Goal: Transaction & Acquisition: Purchase product/service

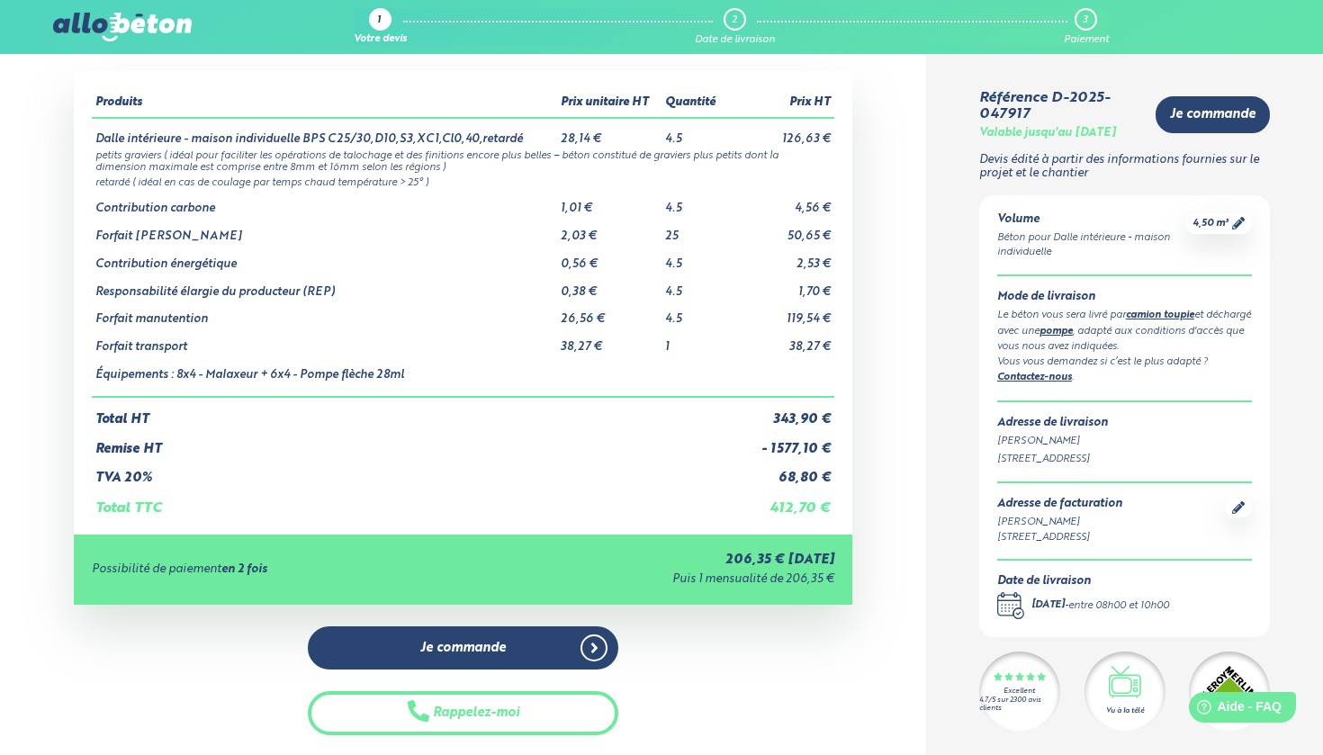
scroll to position [53, 0]
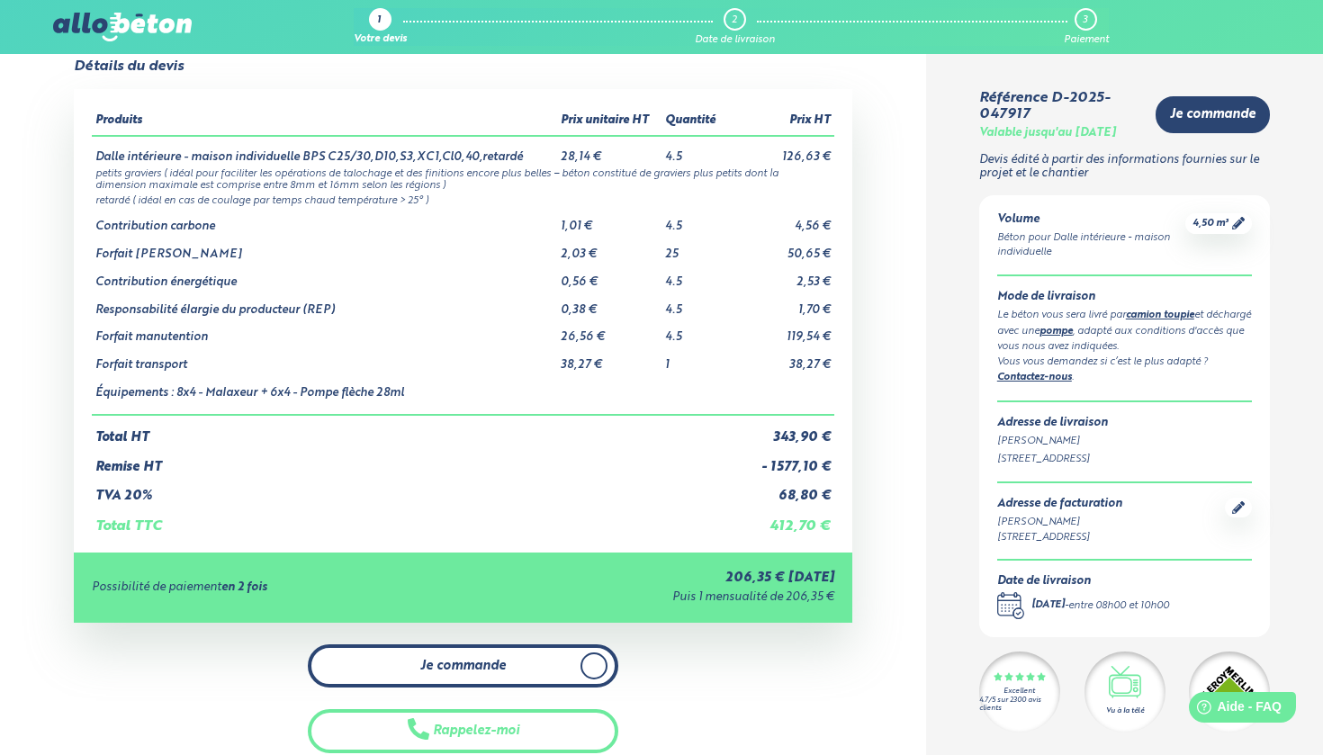
click at [442, 645] on link "Je commande" at bounding box center [463, 666] width 311 height 44
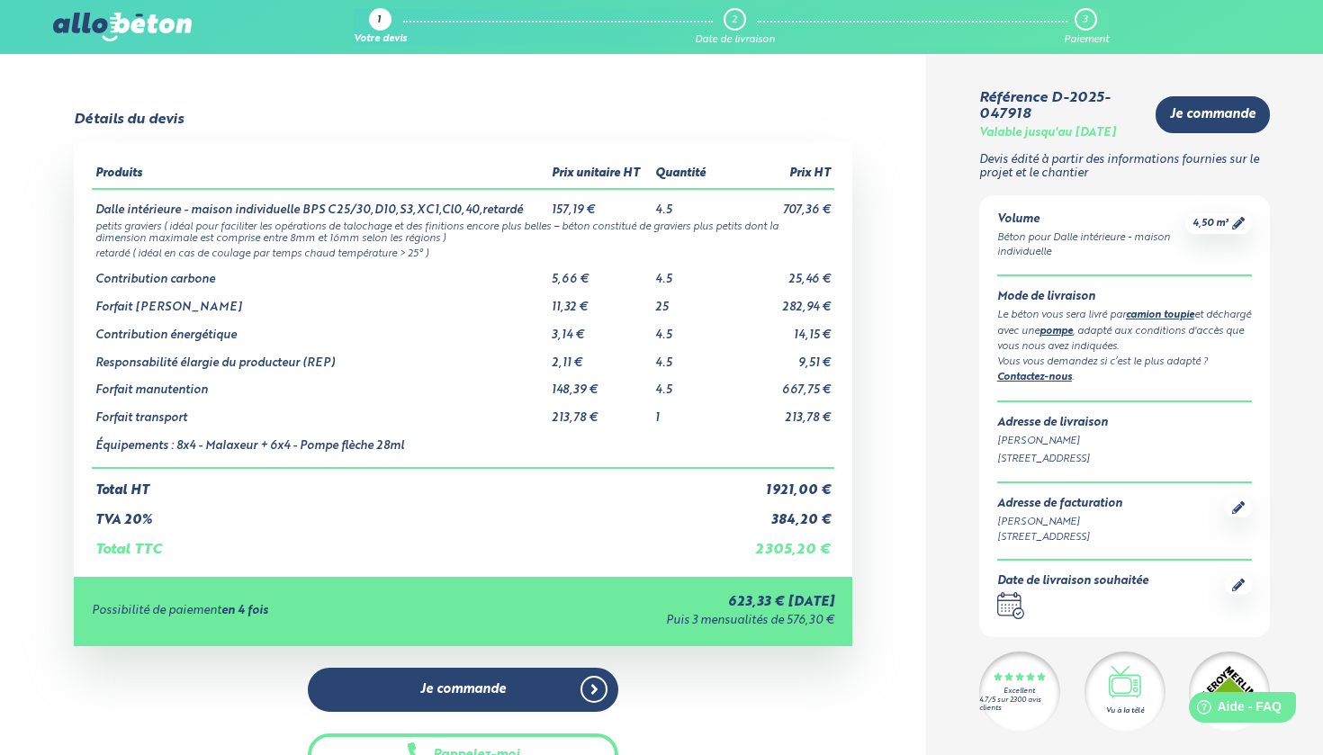
click at [95, 41] on div at bounding box center [122, 27] width 139 height 29
click at [111, 32] on img at bounding box center [122, 27] width 139 height 29
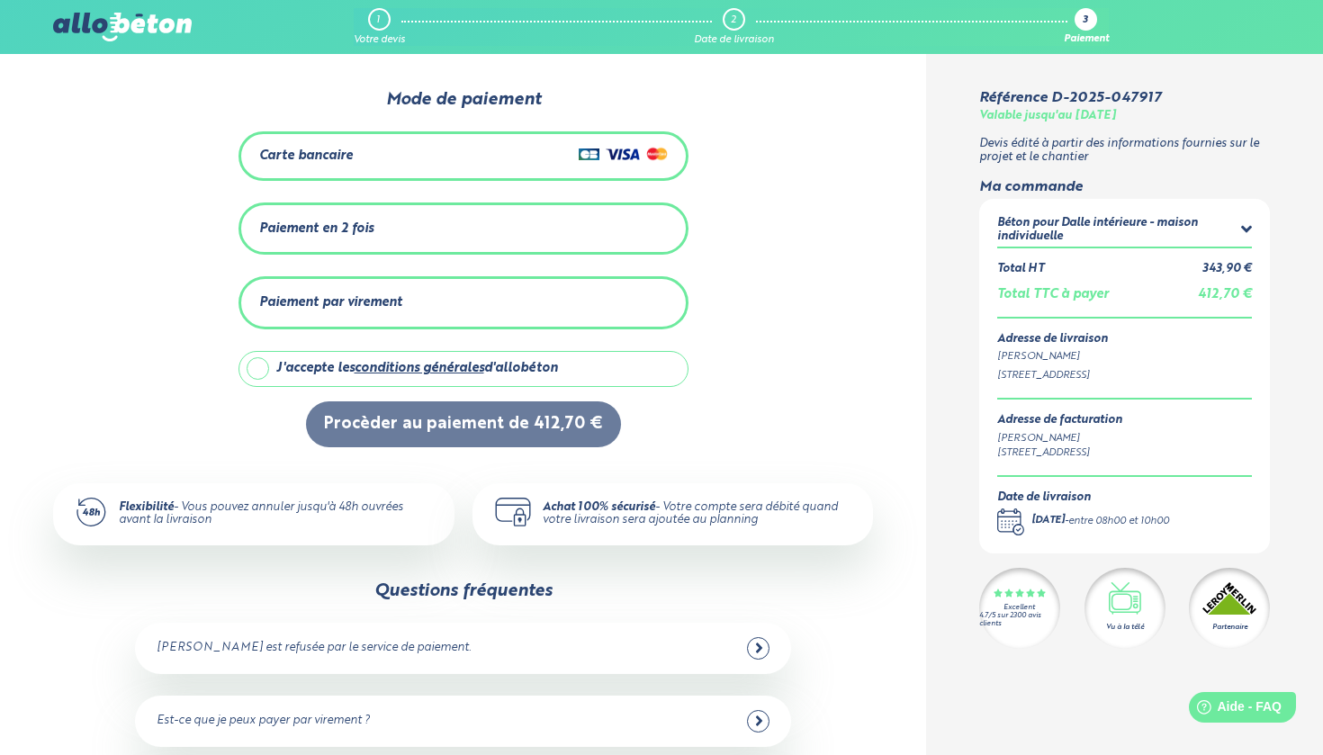
click at [437, 158] on div "Carte bancaire" at bounding box center [463, 156] width 408 height 26
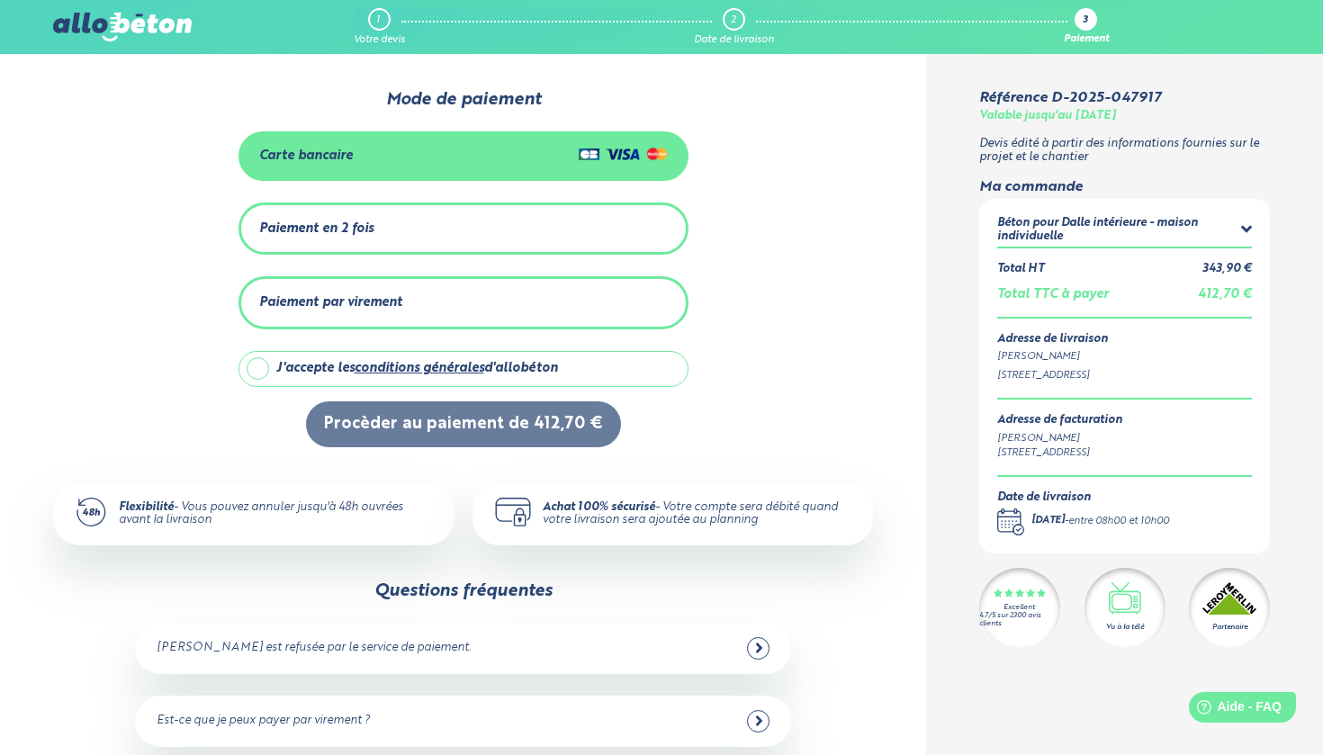
click at [326, 359] on div "J'accepte les conditions générales d'allobéton" at bounding box center [478, 369] width 404 height 34
checkbox input "true"
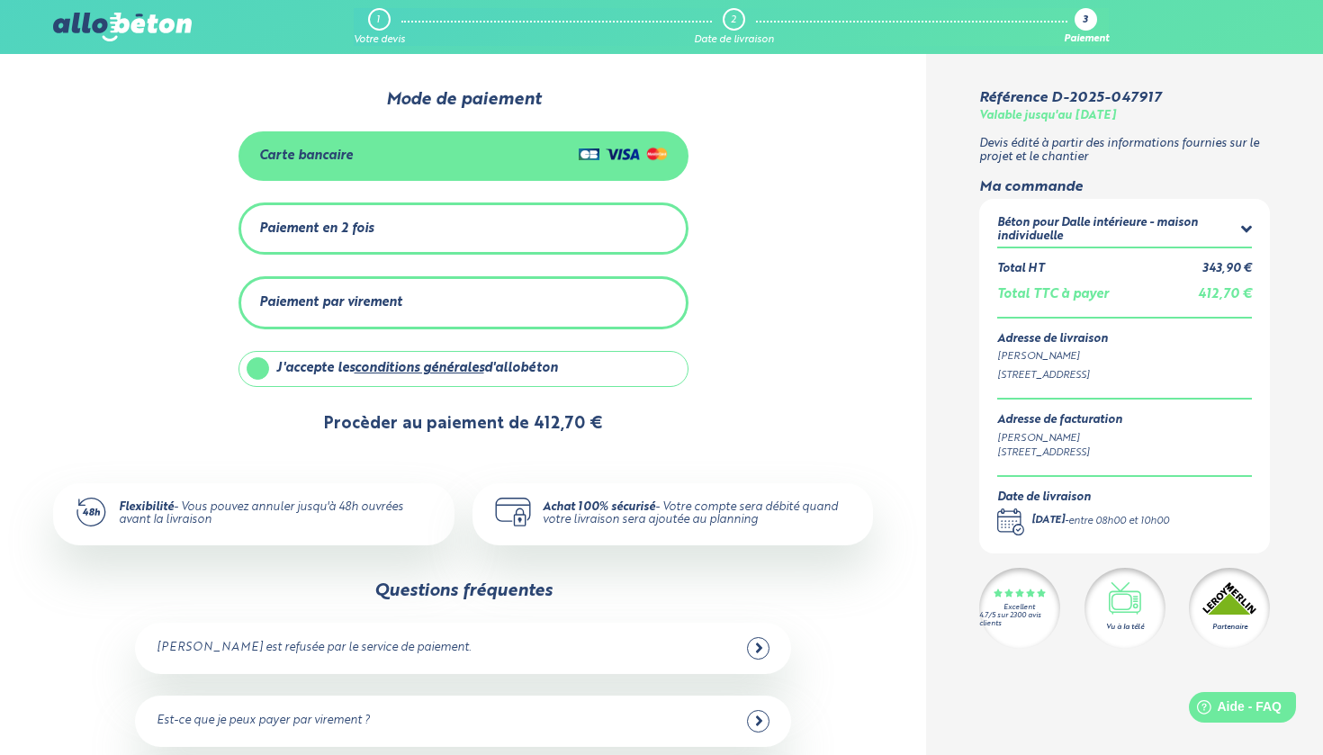
click at [380, 430] on button "Procèder au paiement de 412,70 €" at bounding box center [463, 424] width 315 height 46
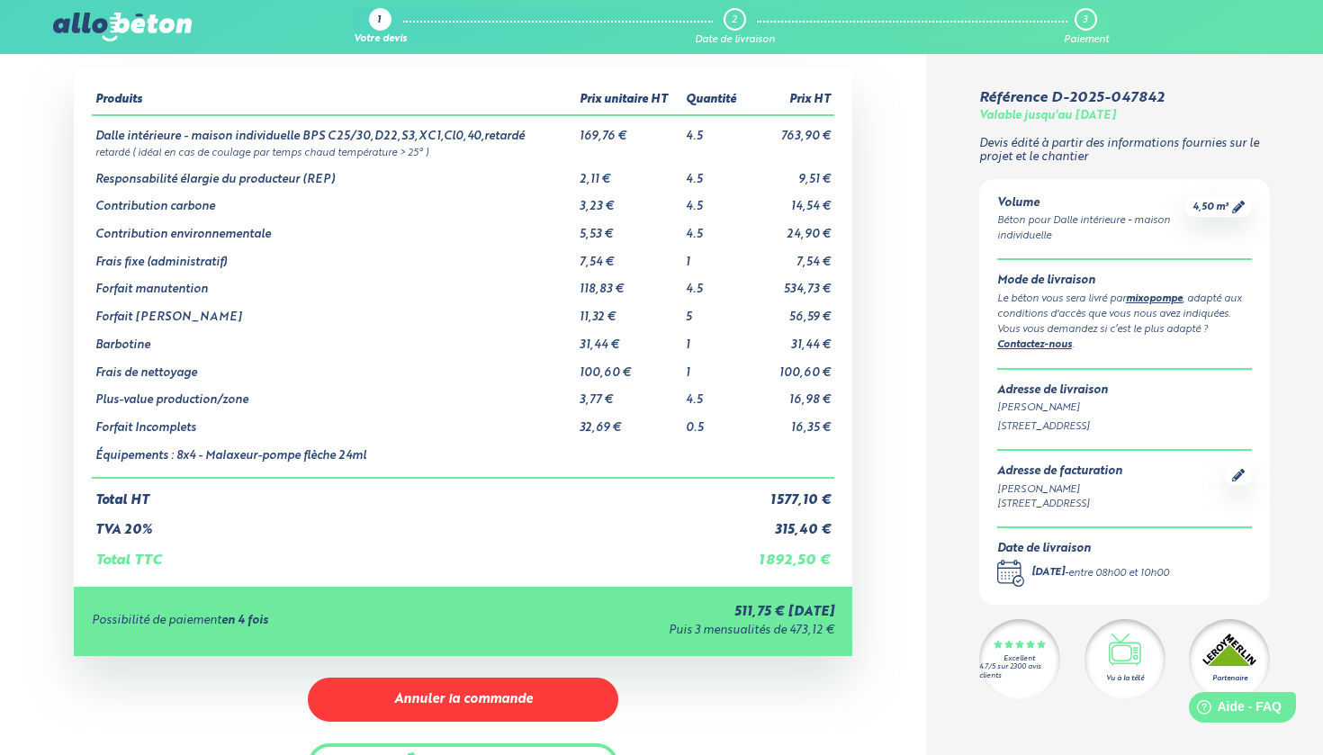
scroll to position [70, 0]
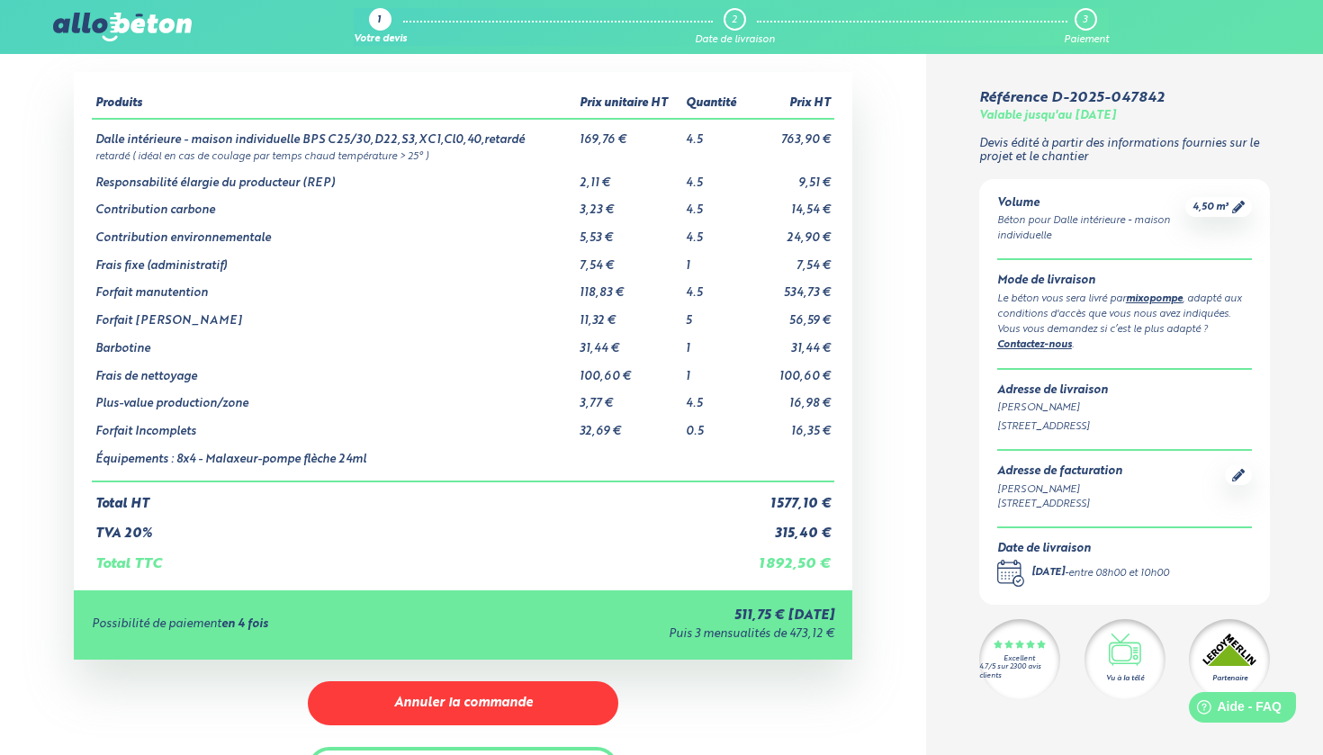
click at [112, 345] on td "Barbotine" at bounding box center [334, 342] width 484 height 28
click at [319, 512] on td "TVA 20%" at bounding box center [419, 527] width 654 height 30
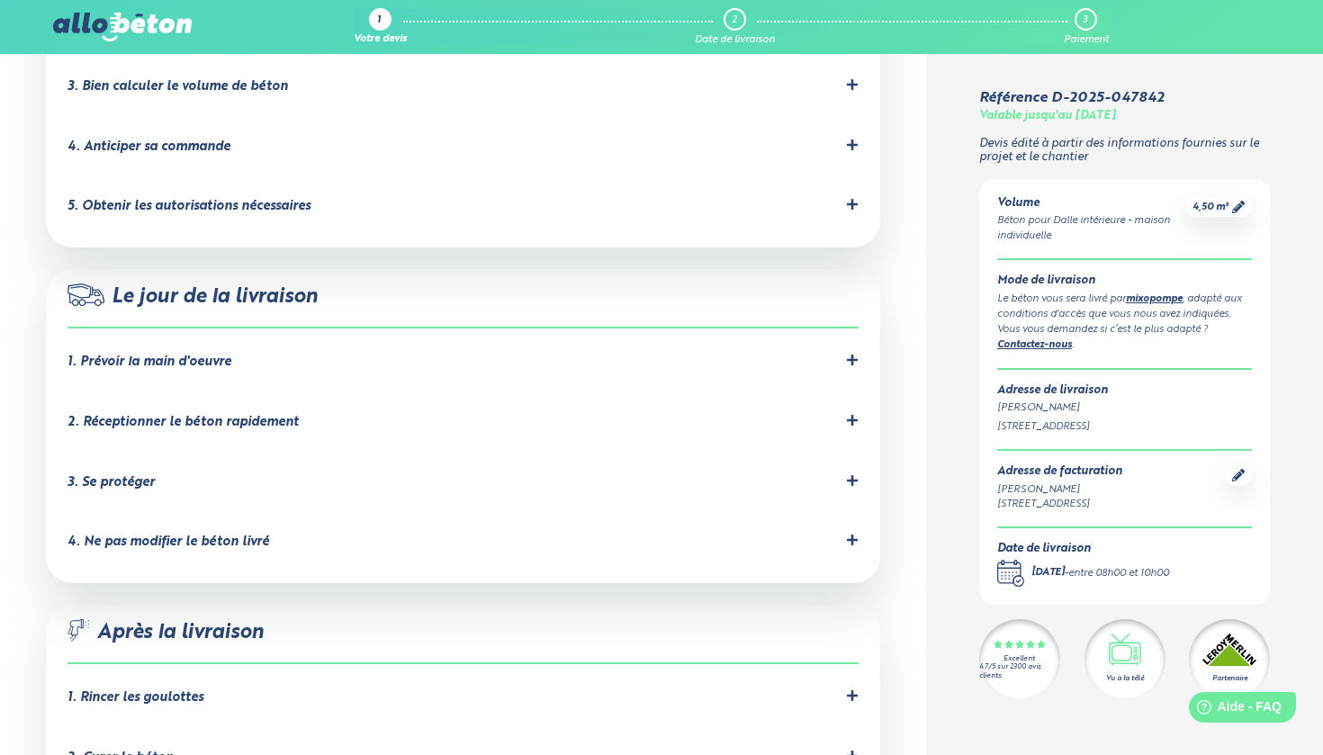
scroll to position [1458, 0]
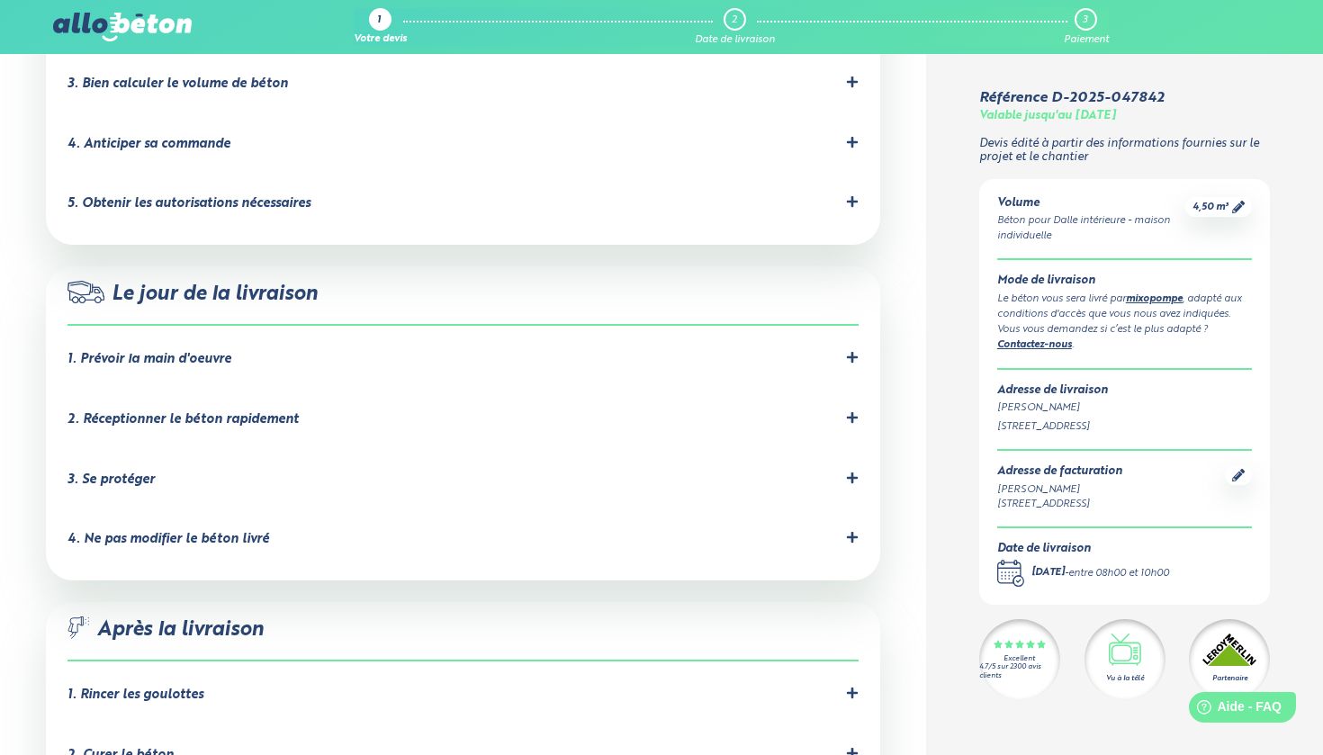
click at [249, 393] on li "2. Réceptionner le béton rapidement" at bounding box center [462, 423] width 790 height 60
click at [250, 412] on div "2. Réceptionner le béton rapidement" at bounding box center [182, 419] width 231 height 15
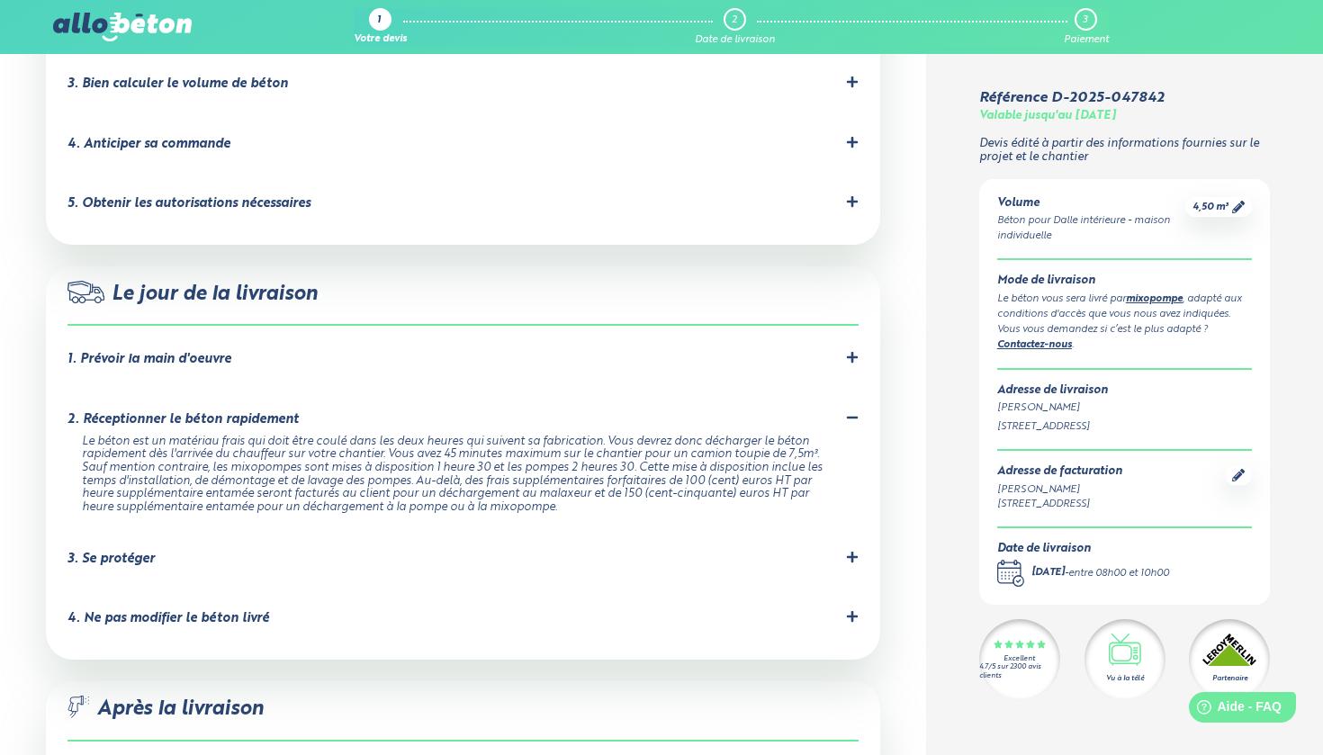
click at [192, 352] on div "1. Prévoir la main d'oeuvre" at bounding box center [149, 359] width 164 height 15
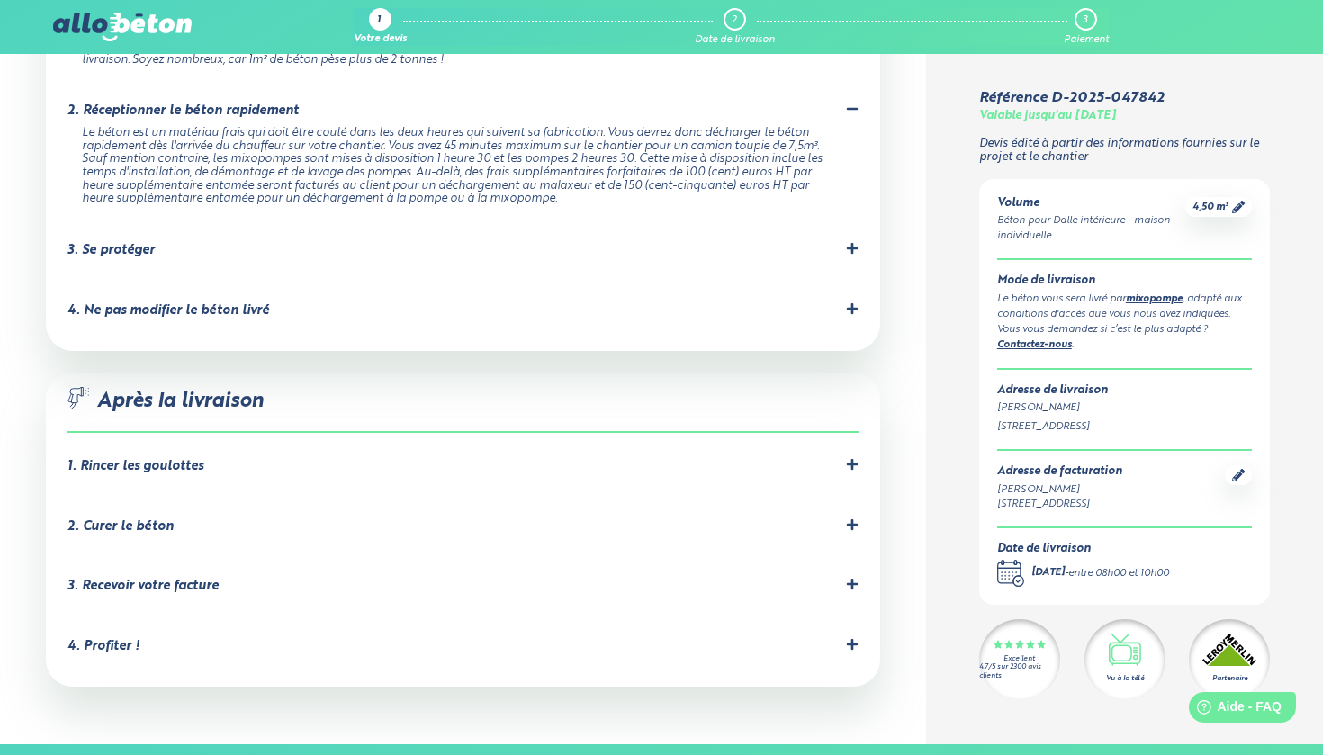
scroll to position [1799, 0]
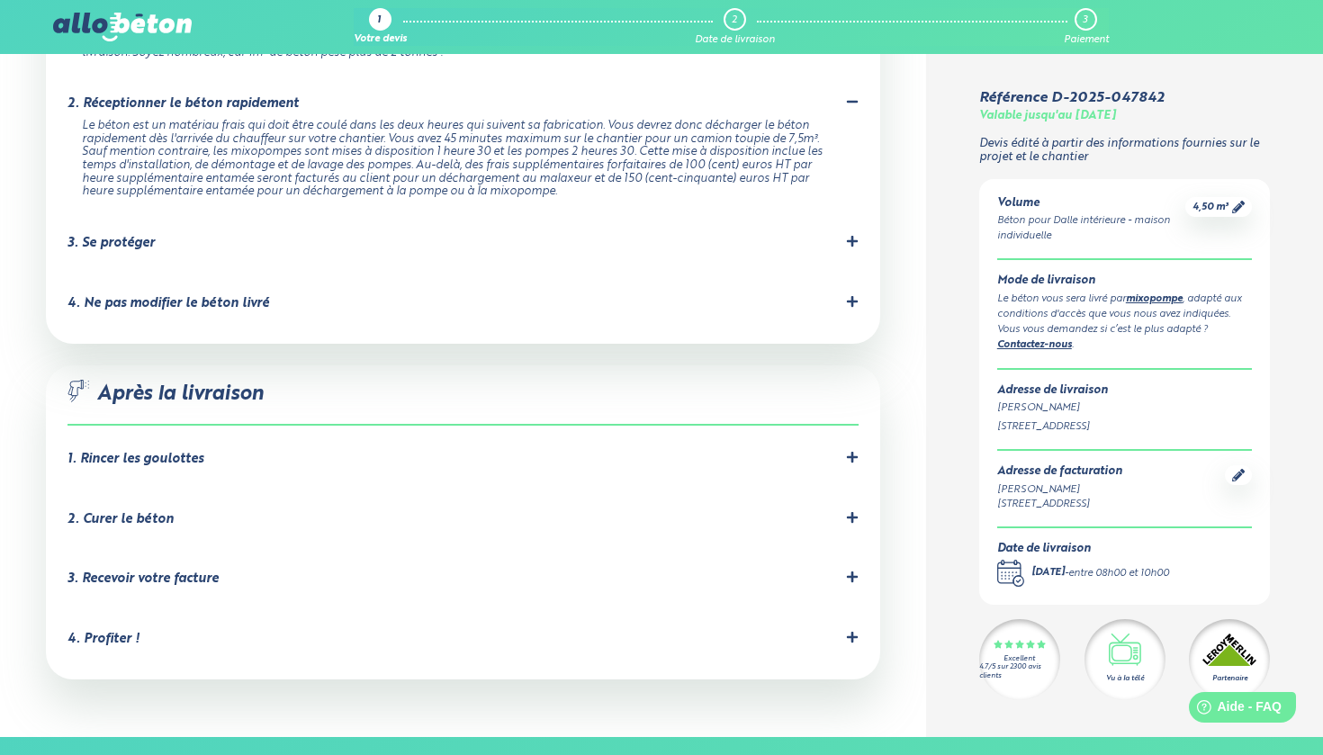
click at [178, 452] on div "1. Rincer les goulottes" at bounding box center [135, 459] width 136 height 15
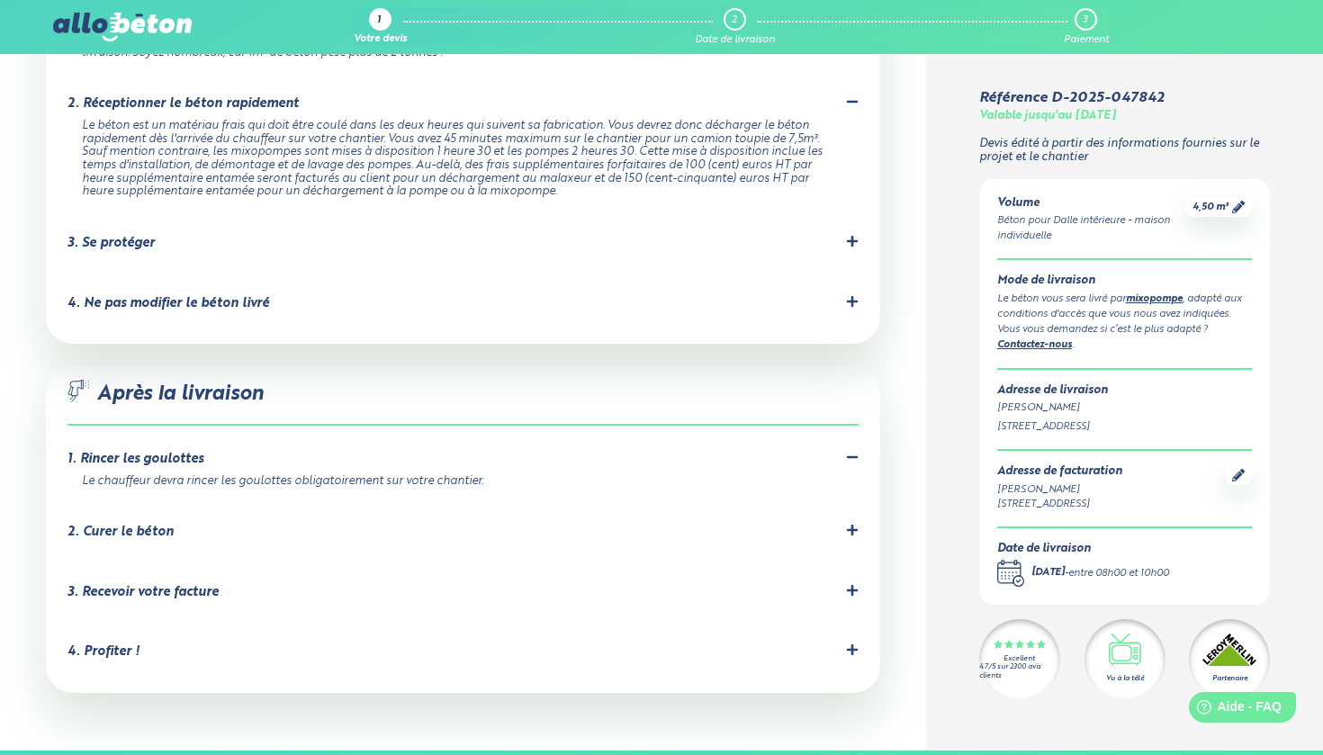
click at [164, 525] on div "2. Curer le béton" at bounding box center [120, 532] width 106 height 15
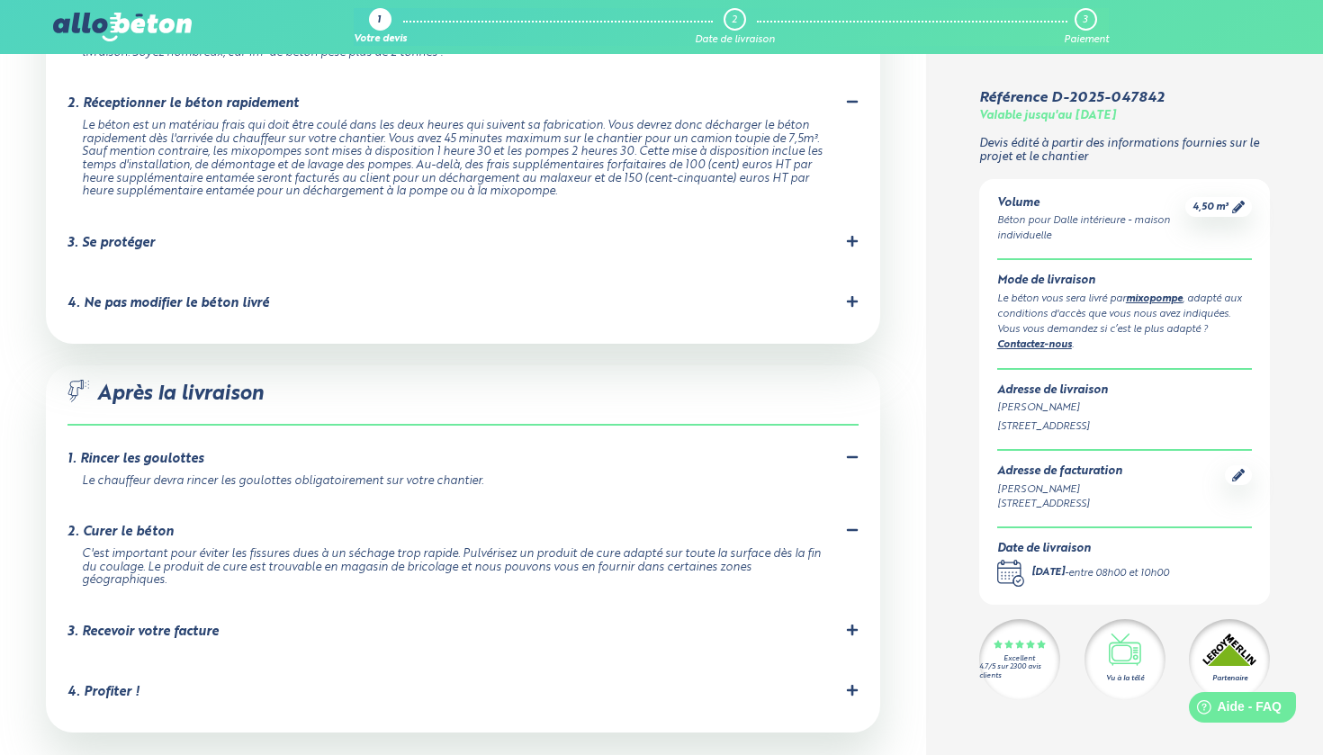
click at [189, 624] on div "3. Recevoir votre facture" at bounding box center [142, 631] width 151 height 15
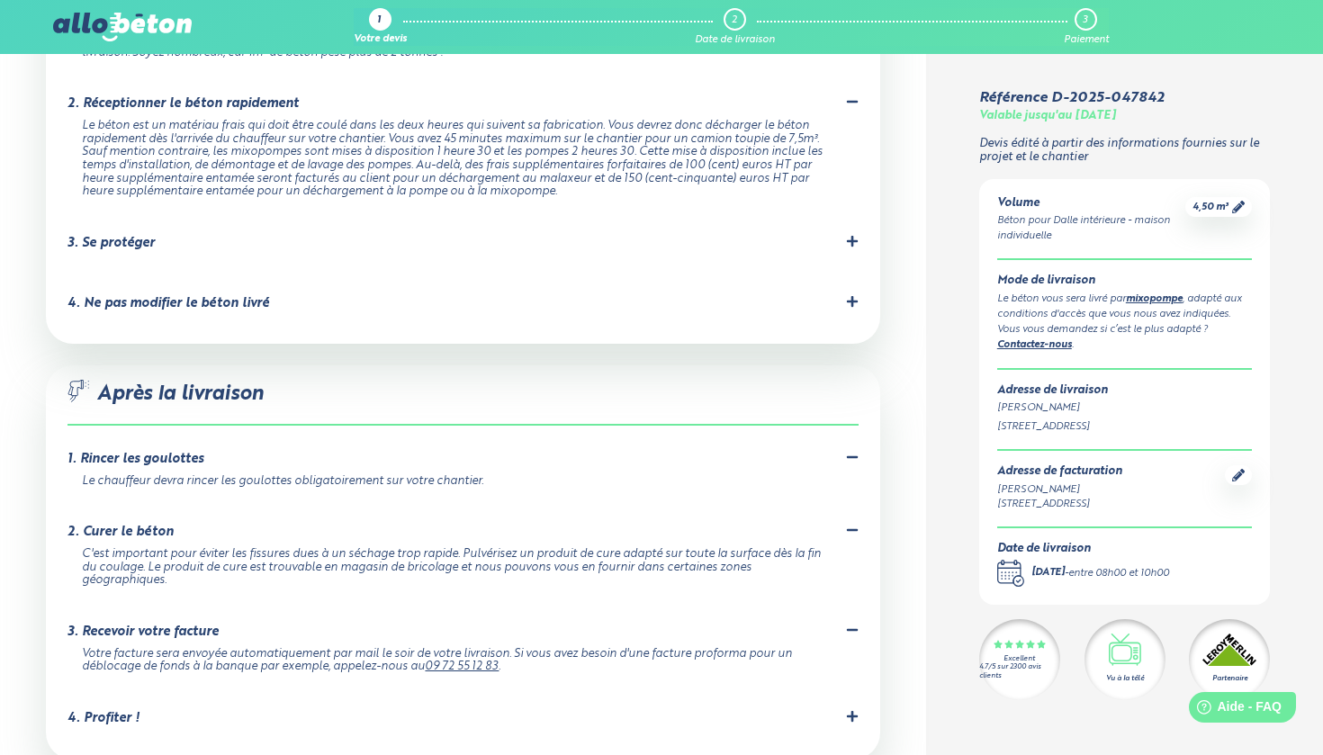
click at [139, 710] on div "4. Profiter !" at bounding box center [462, 718] width 790 height 17
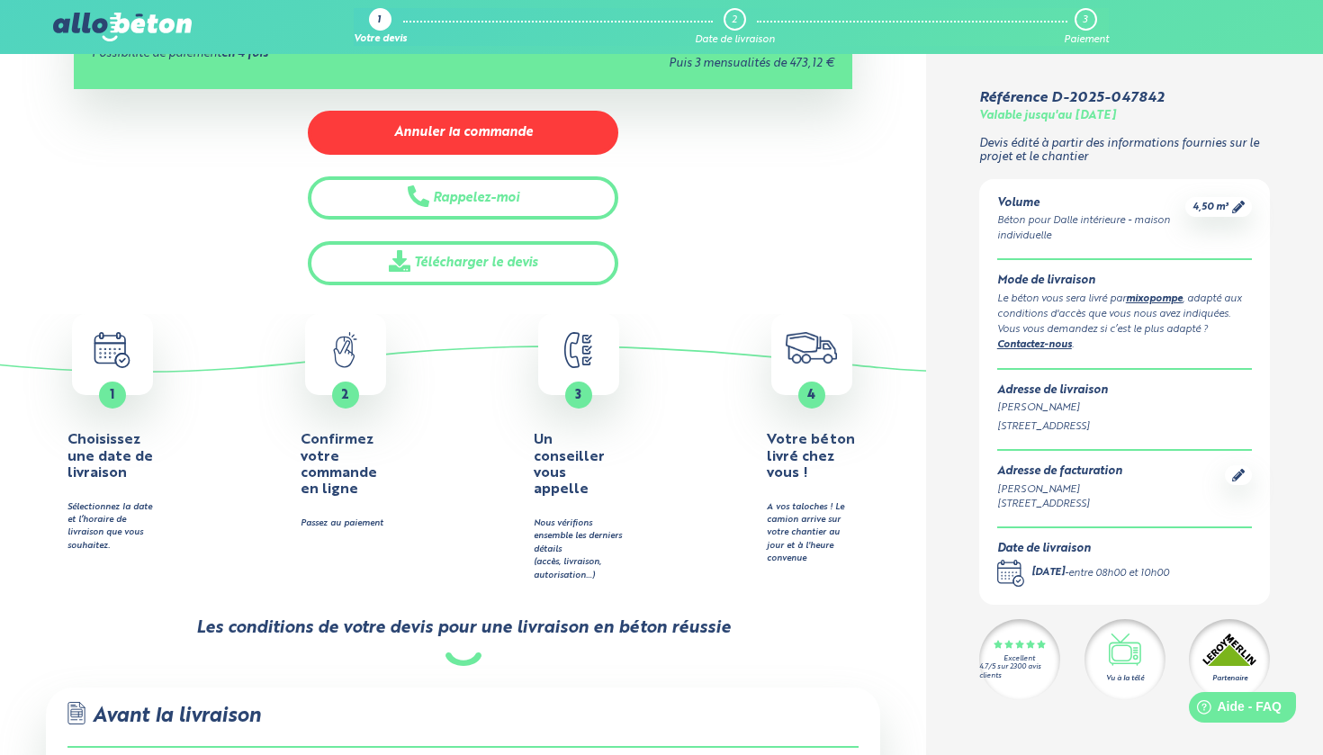
scroll to position [120, 0]
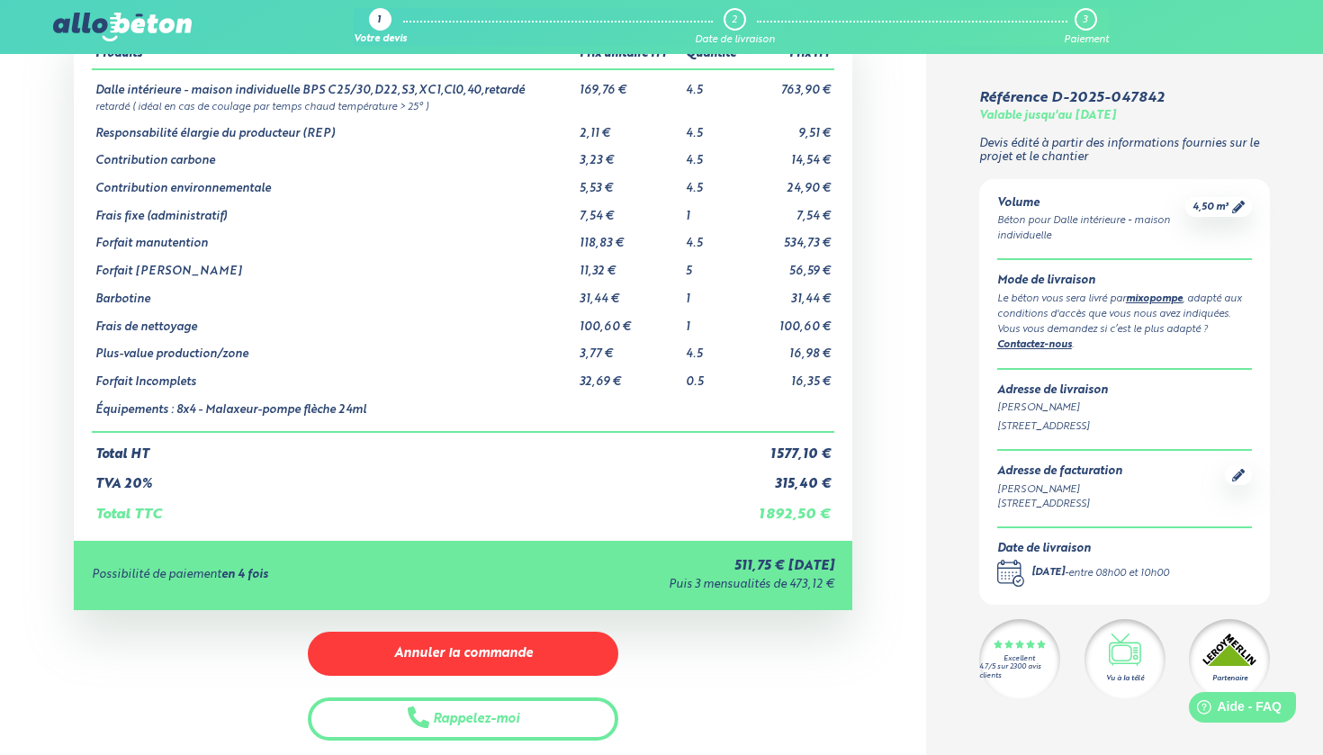
click at [121, 27] on img at bounding box center [122, 27] width 139 height 29
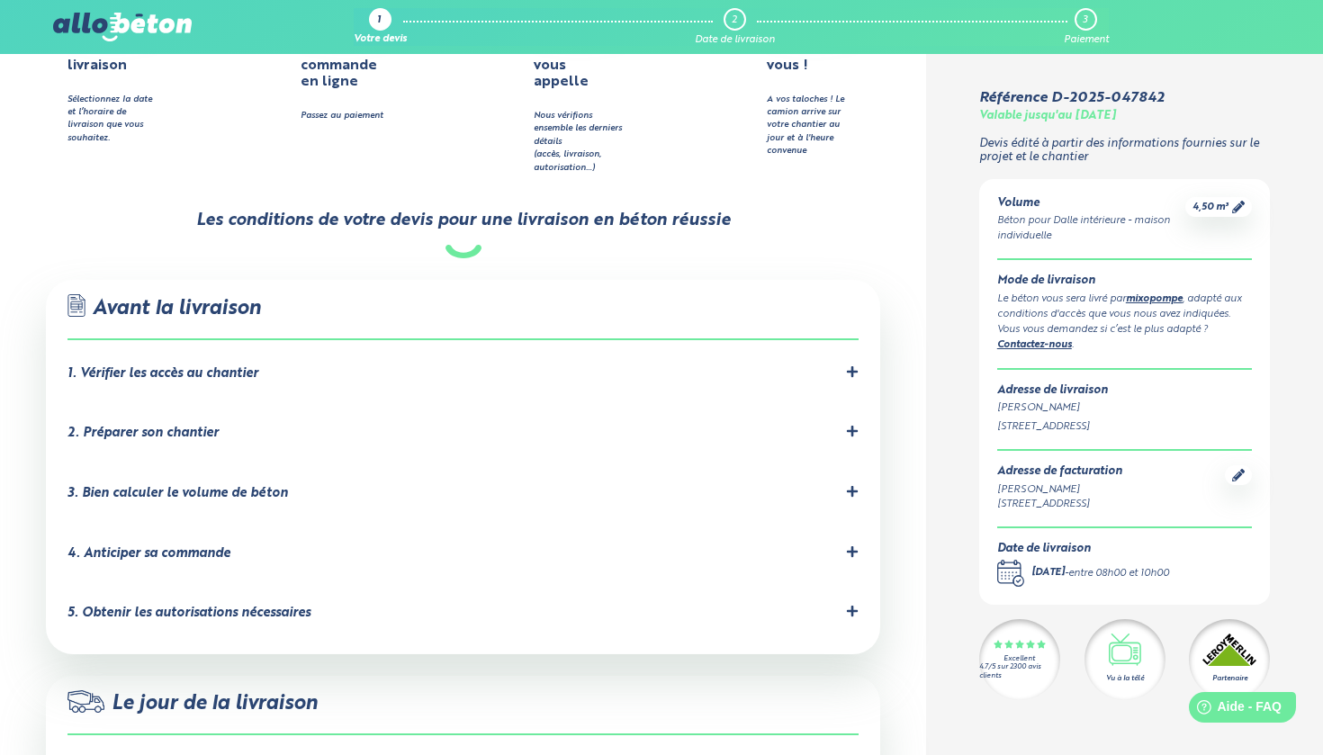
scroll to position [1061, 0]
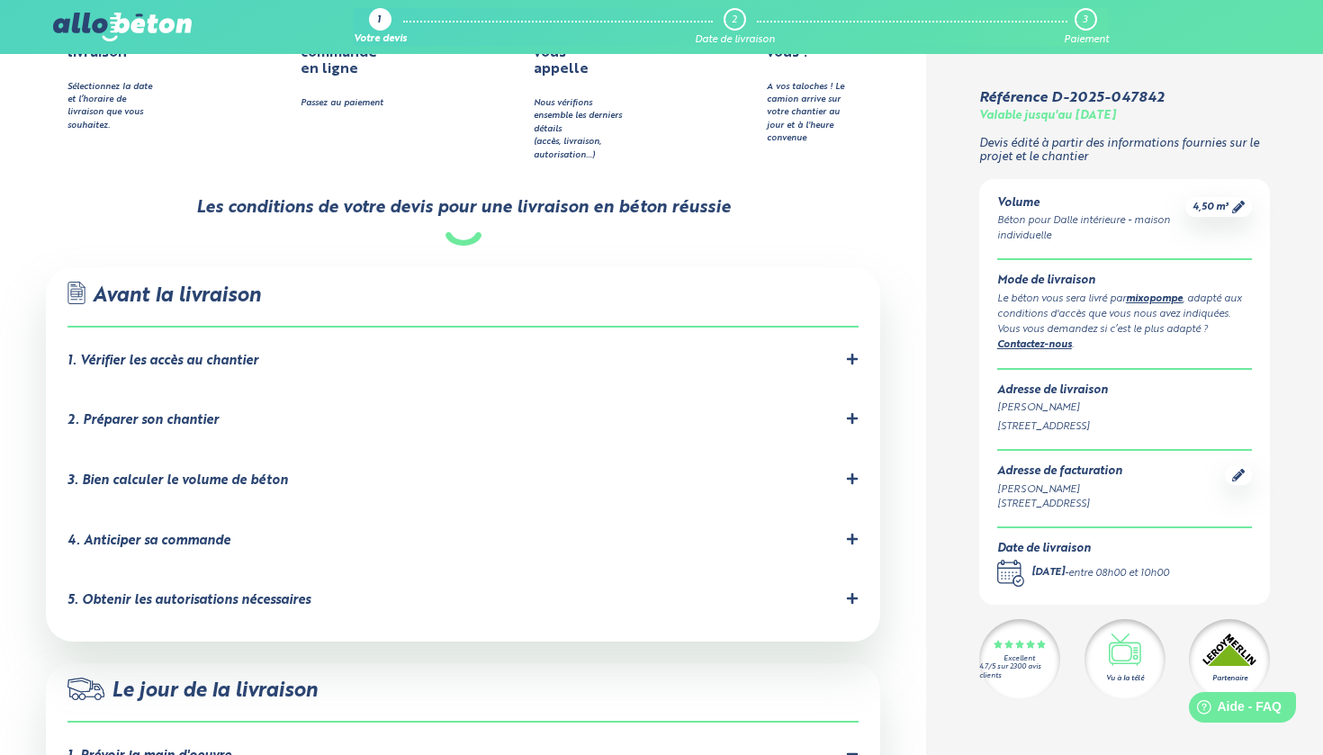
click at [175, 413] on div "2. Préparer son chantier" at bounding box center [142, 420] width 151 height 15
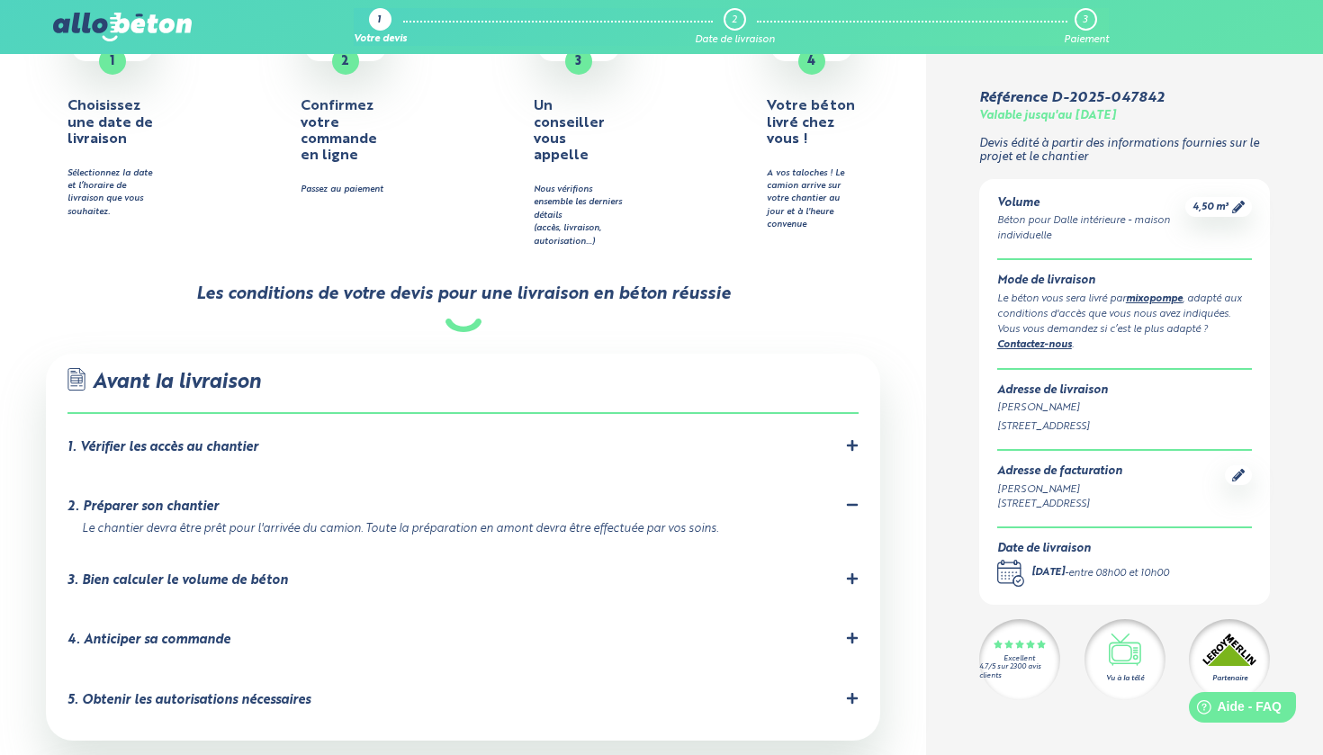
scroll to position [411, 0]
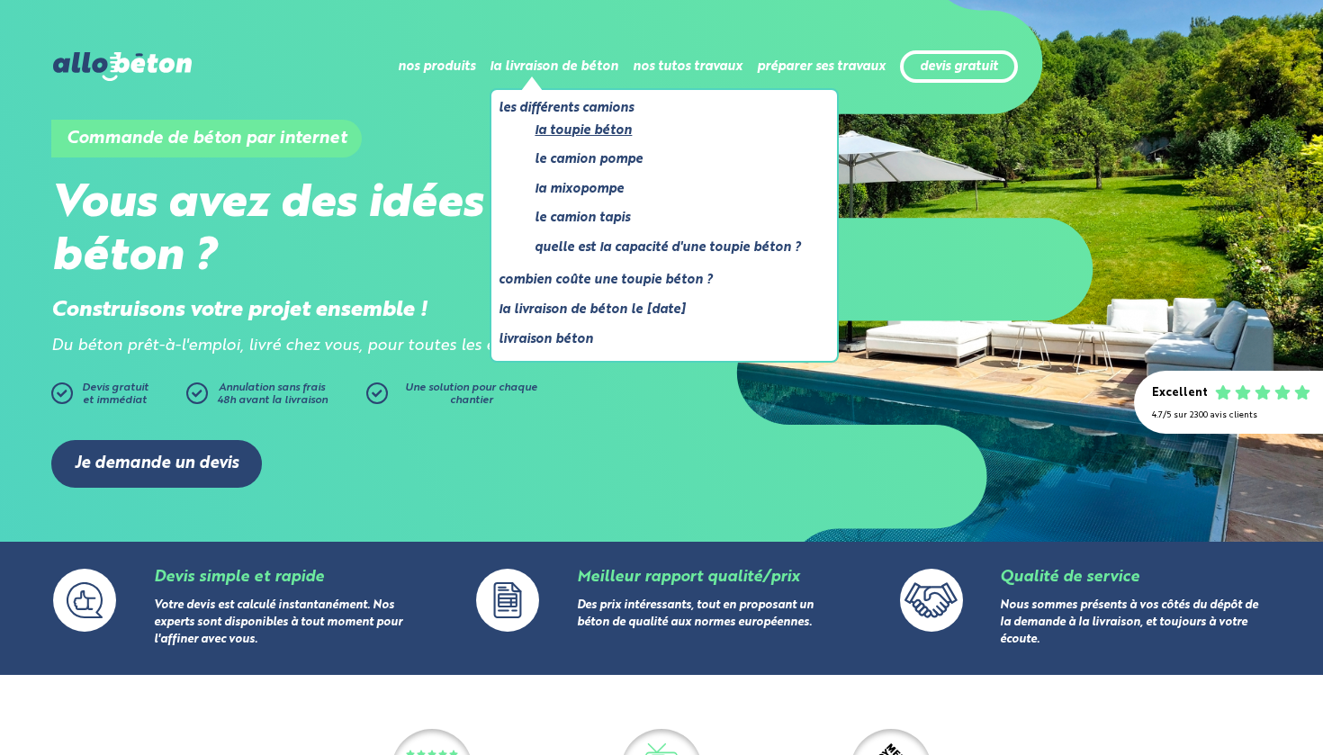
click at [570, 131] on link "La toupie béton" at bounding box center [667, 131] width 266 height 22
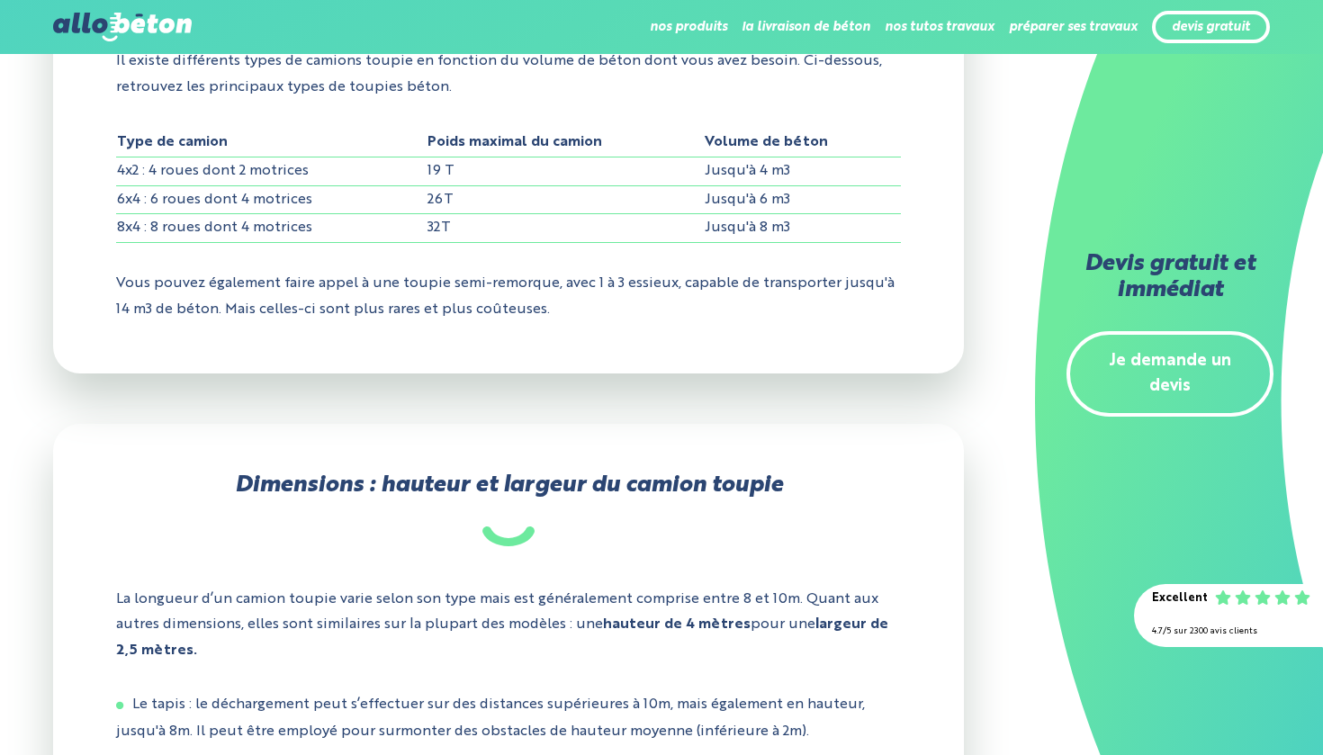
scroll to position [1895, 0]
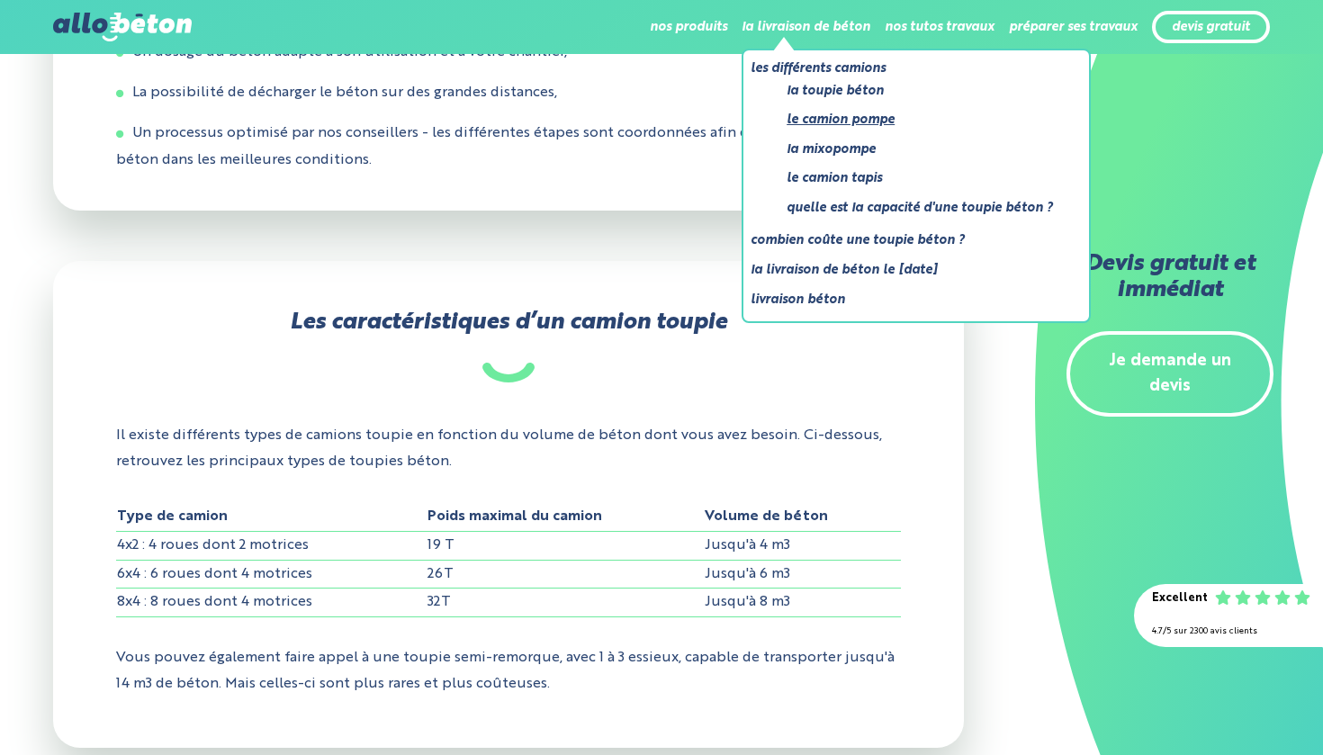
click at [833, 124] on link "Le camion pompe" at bounding box center [919, 120] width 266 height 22
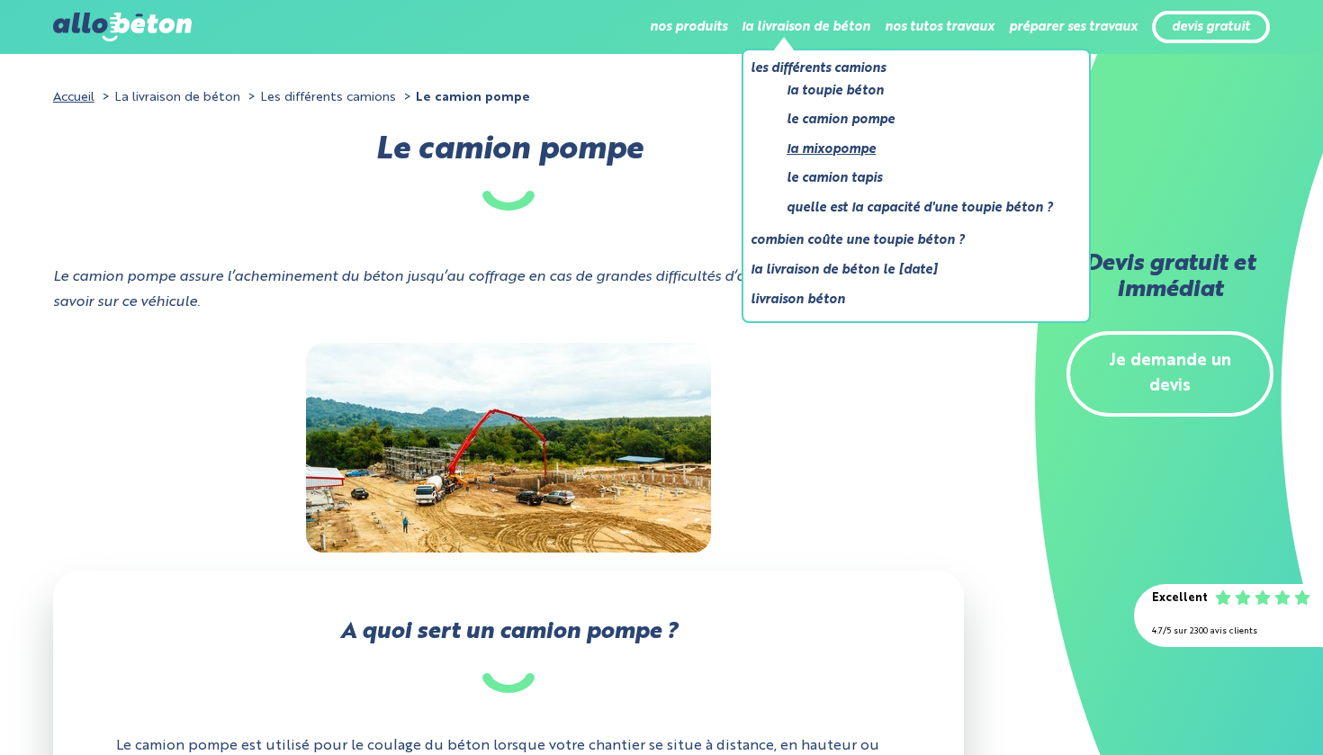
click at [810, 150] on link "La mixopompe" at bounding box center [919, 150] width 266 height 22
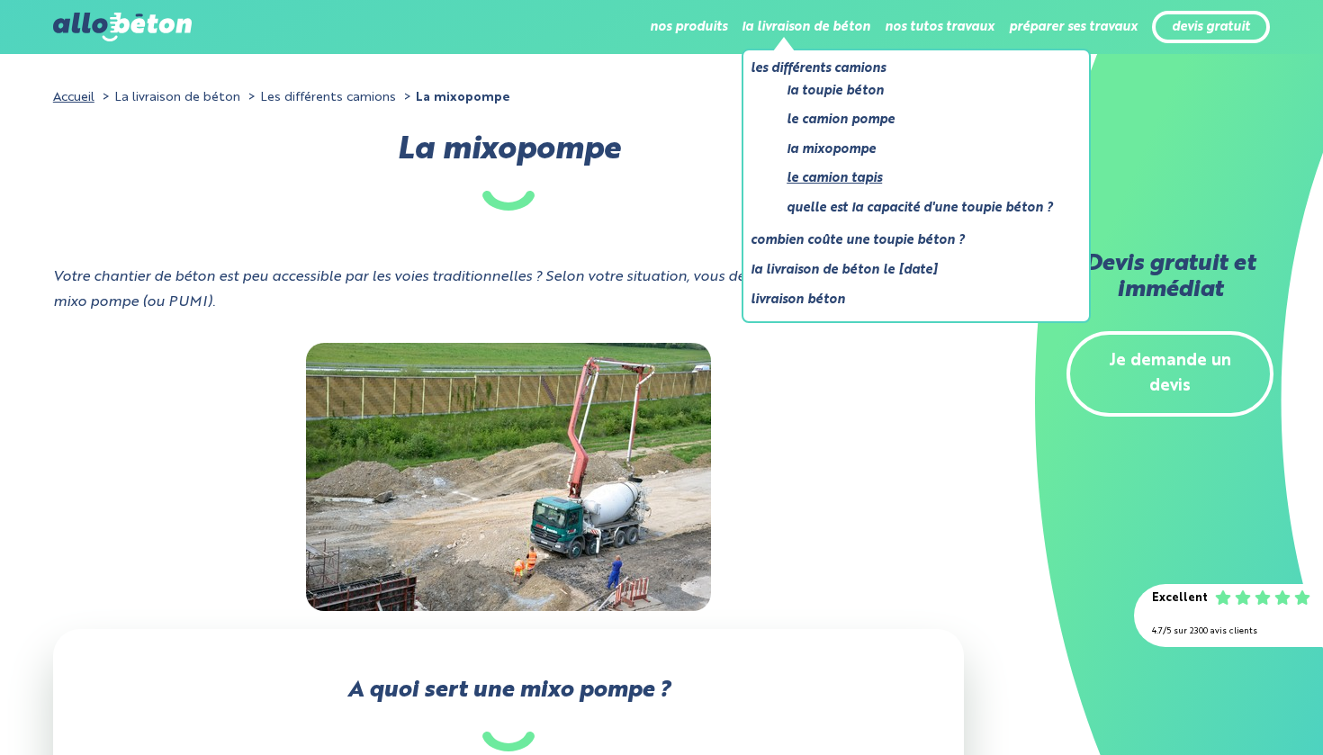
click at [810, 178] on link "Le camion tapis" at bounding box center [919, 178] width 266 height 22
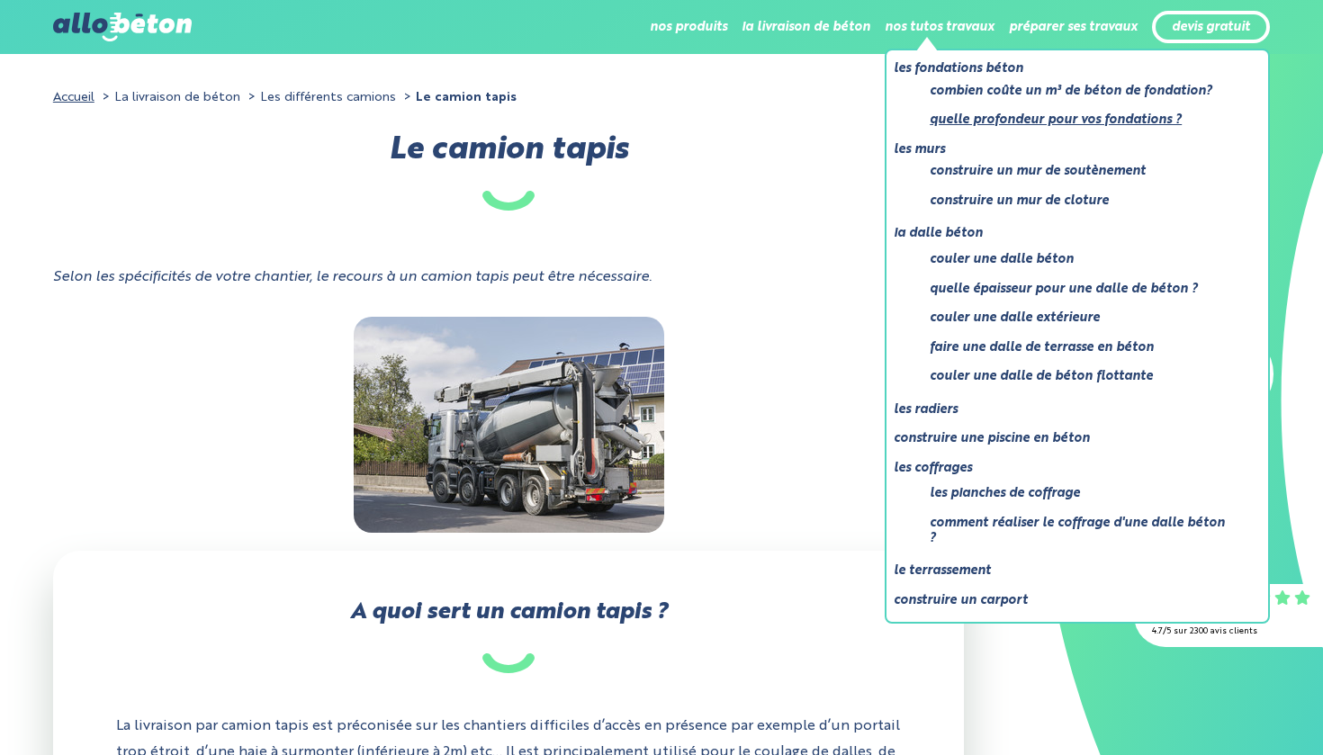
click at [983, 118] on link "Quelle profondeur pour vos fondations ?" at bounding box center [1080, 120] width 302 height 22
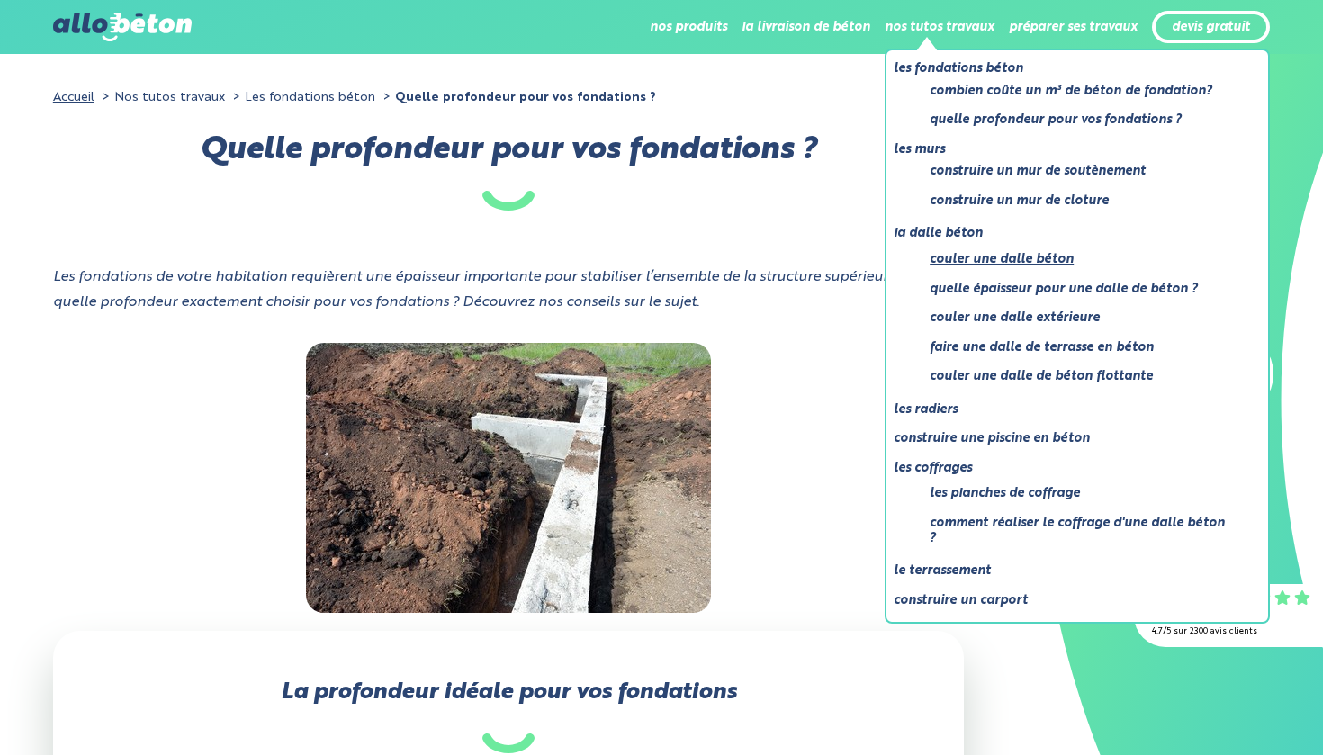
click at [980, 257] on link "Couler une dalle béton" at bounding box center [1080, 259] width 302 height 22
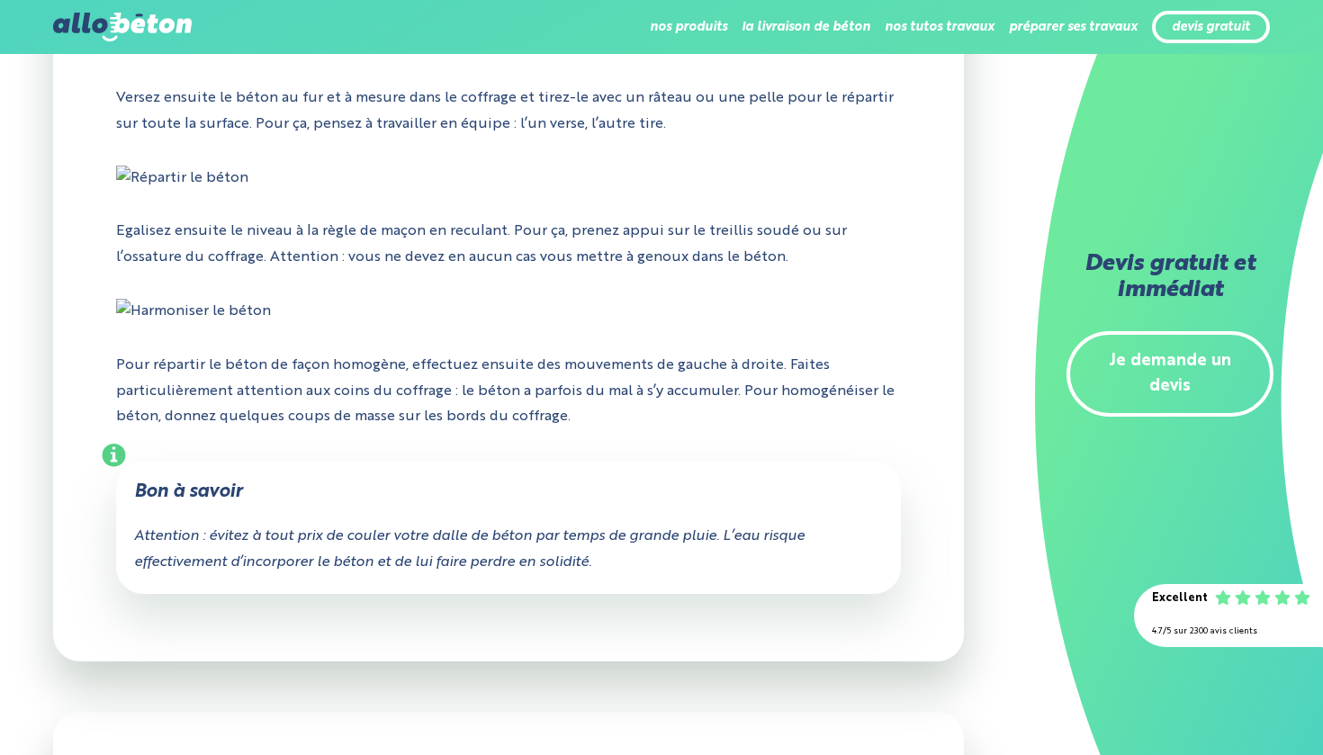
scroll to position [2145, 0]
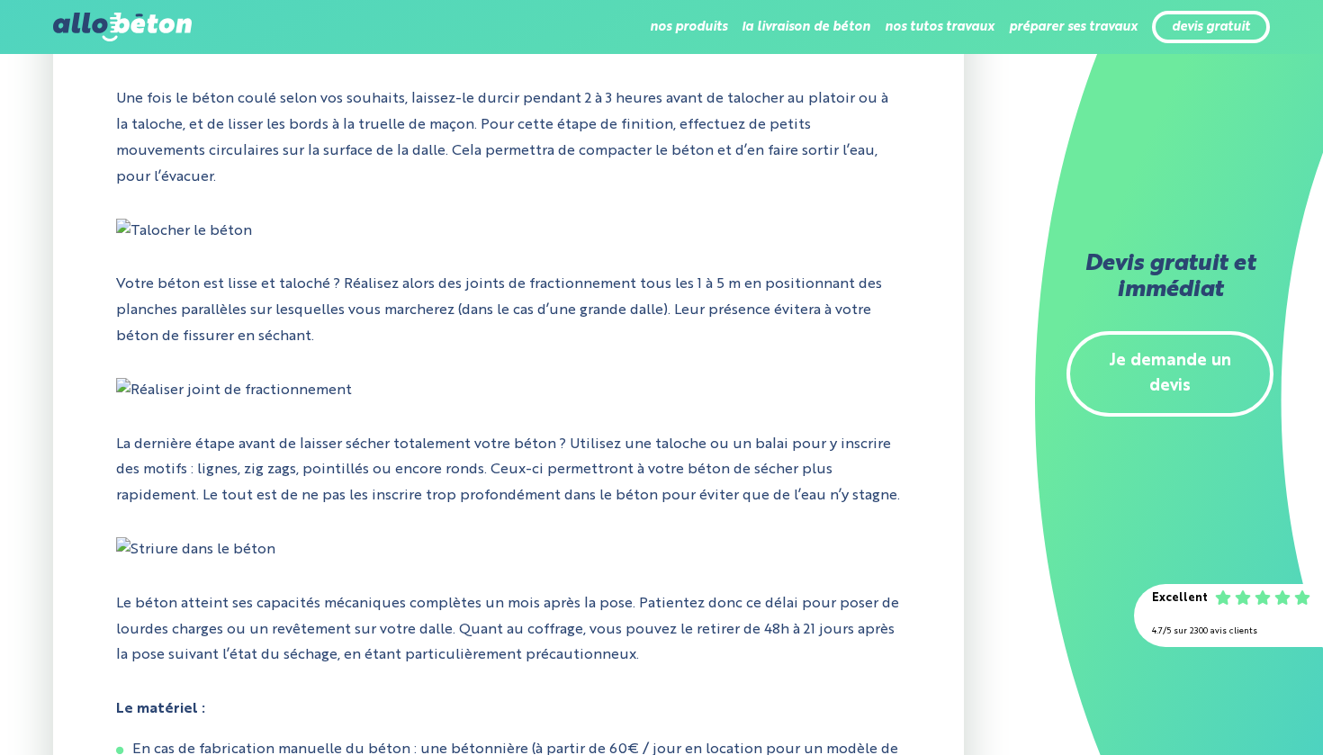
scroll to position [2834, 0]
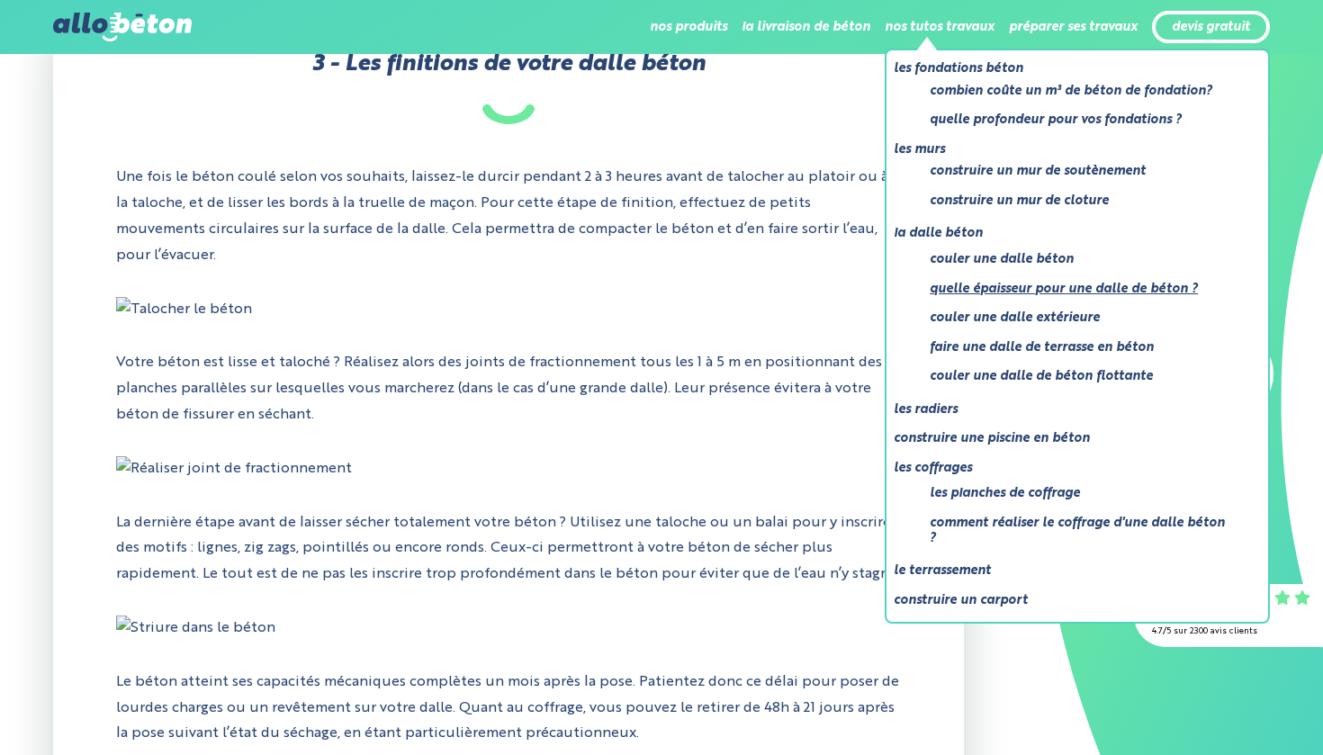
click at [992, 280] on link "Quelle épaisseur pour une dalle de béton ?" at bounding box center [1080, 289] width 302 height 22
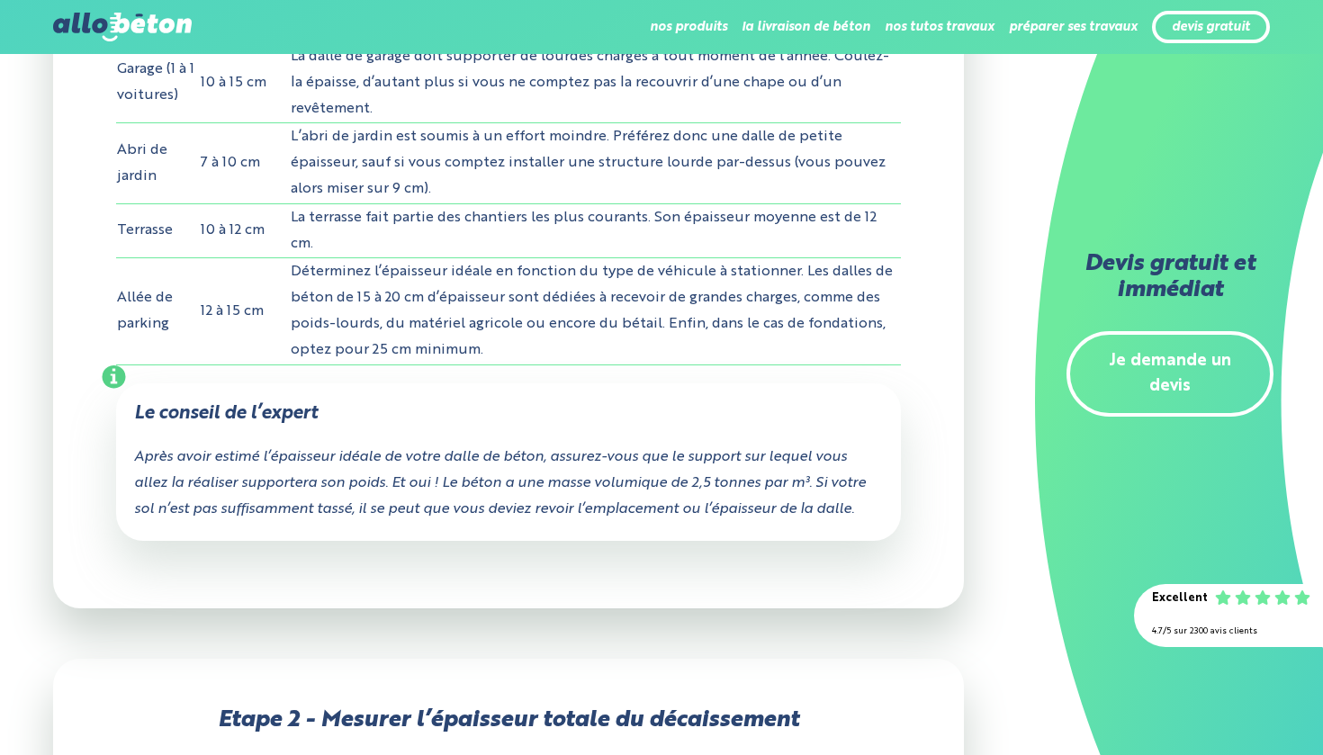
scroll to position [1113, 0]
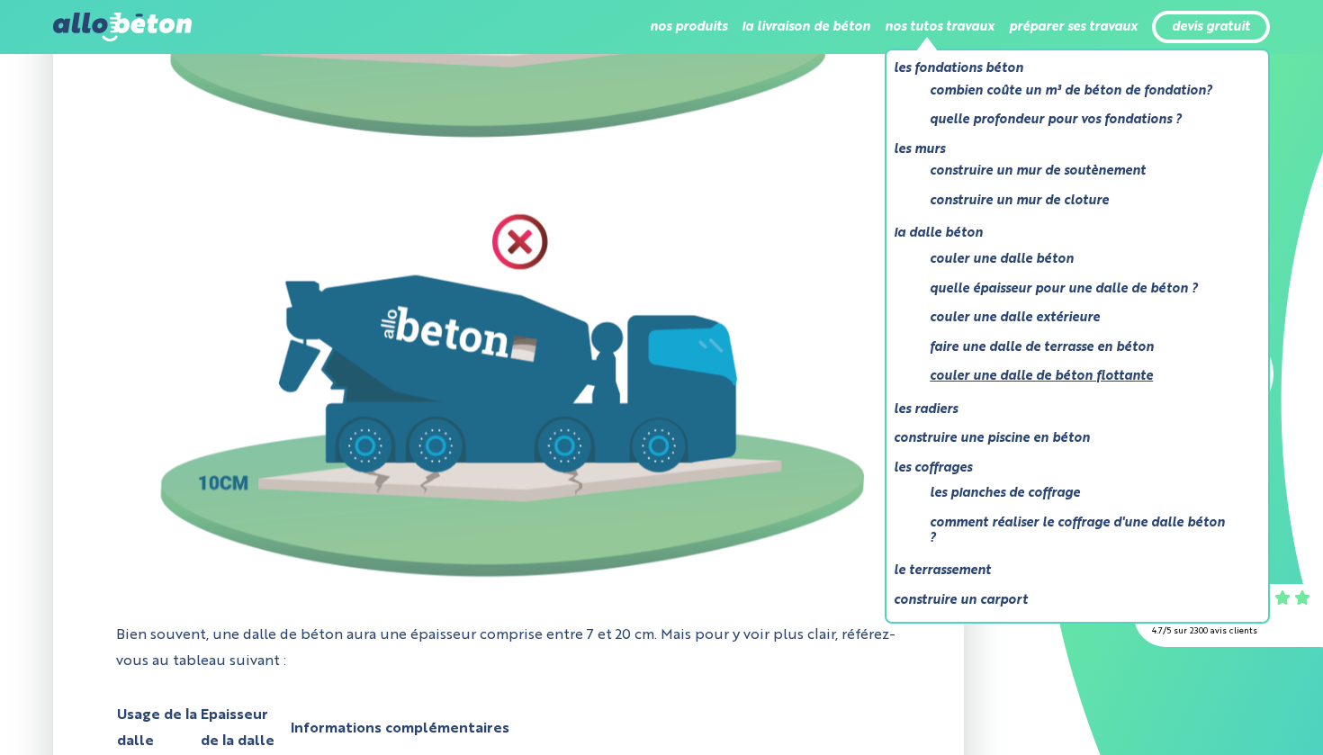
click at [992, 372] on link "Couler une dalle de béton flottante" at bounding box center [1080, 376] width 302 height 22
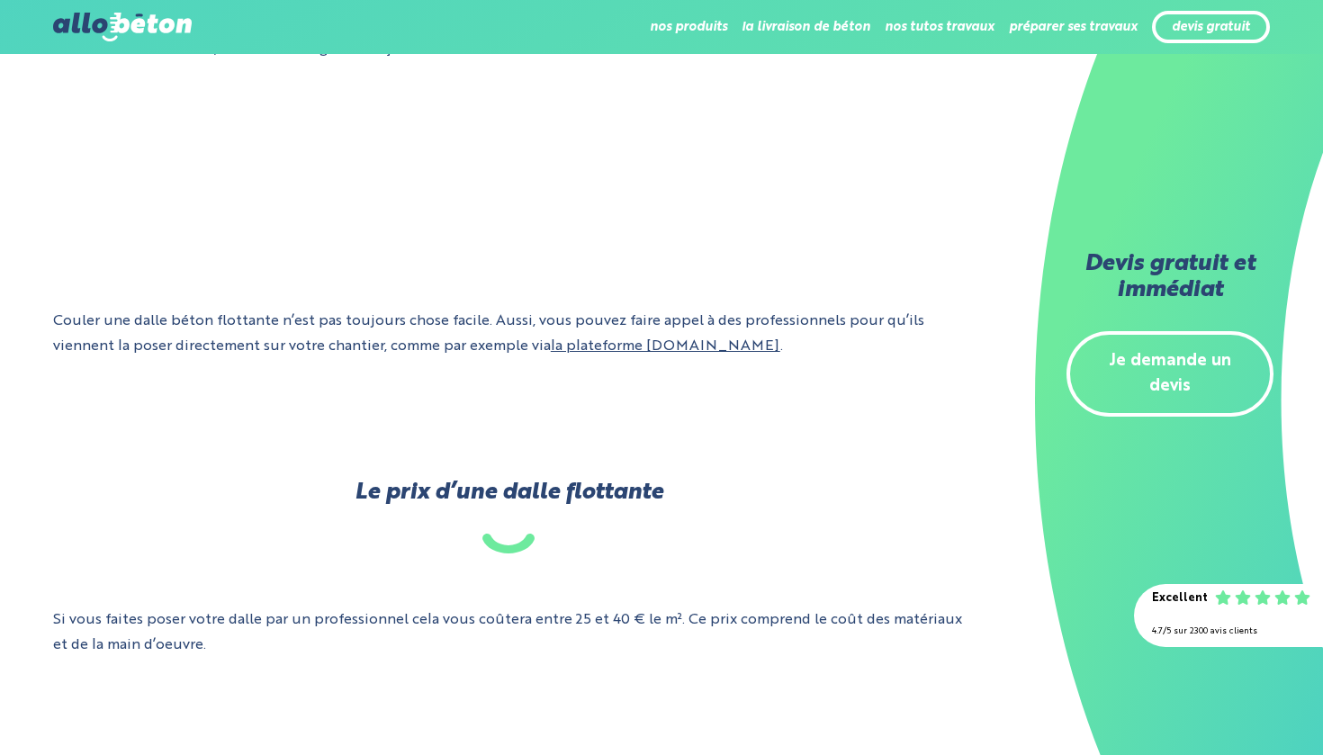
scroll to position [692, 0]
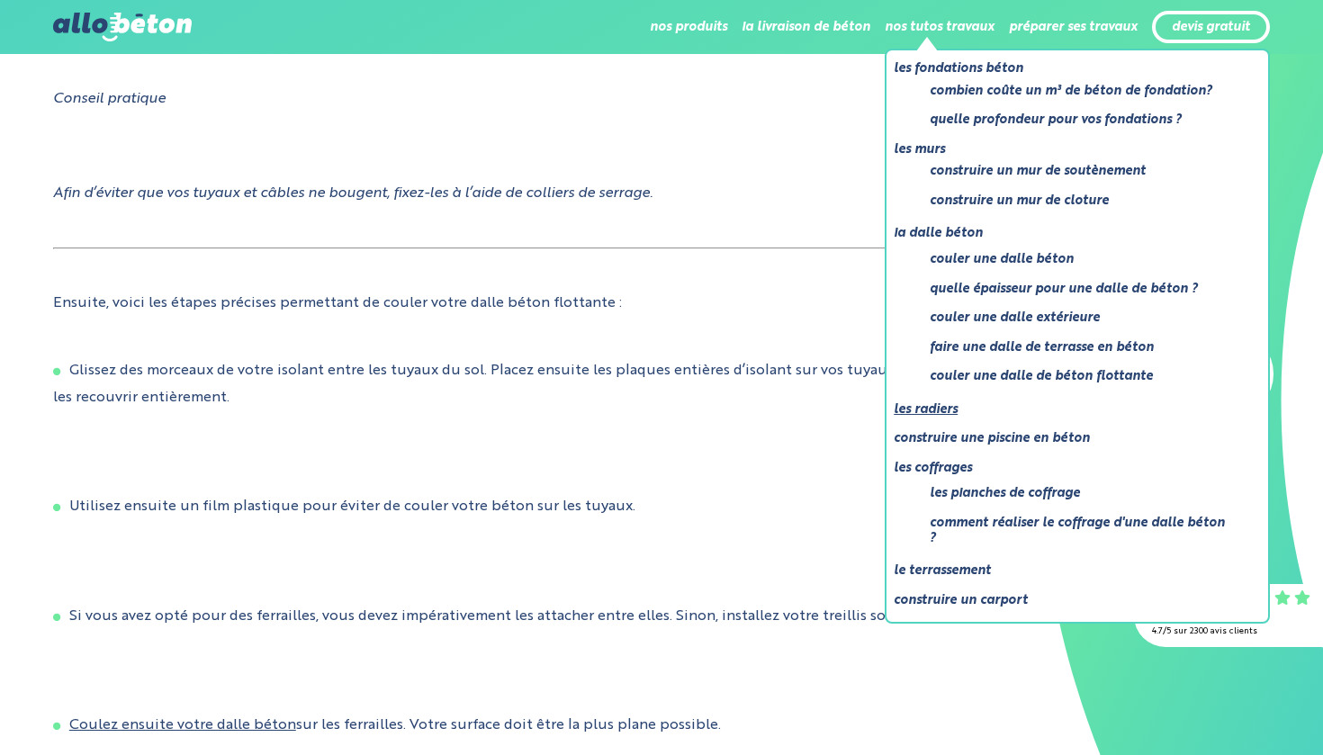
click at [929, 401] on link "Les radiers" at bounding box center [1069, 410] width 353 height 22
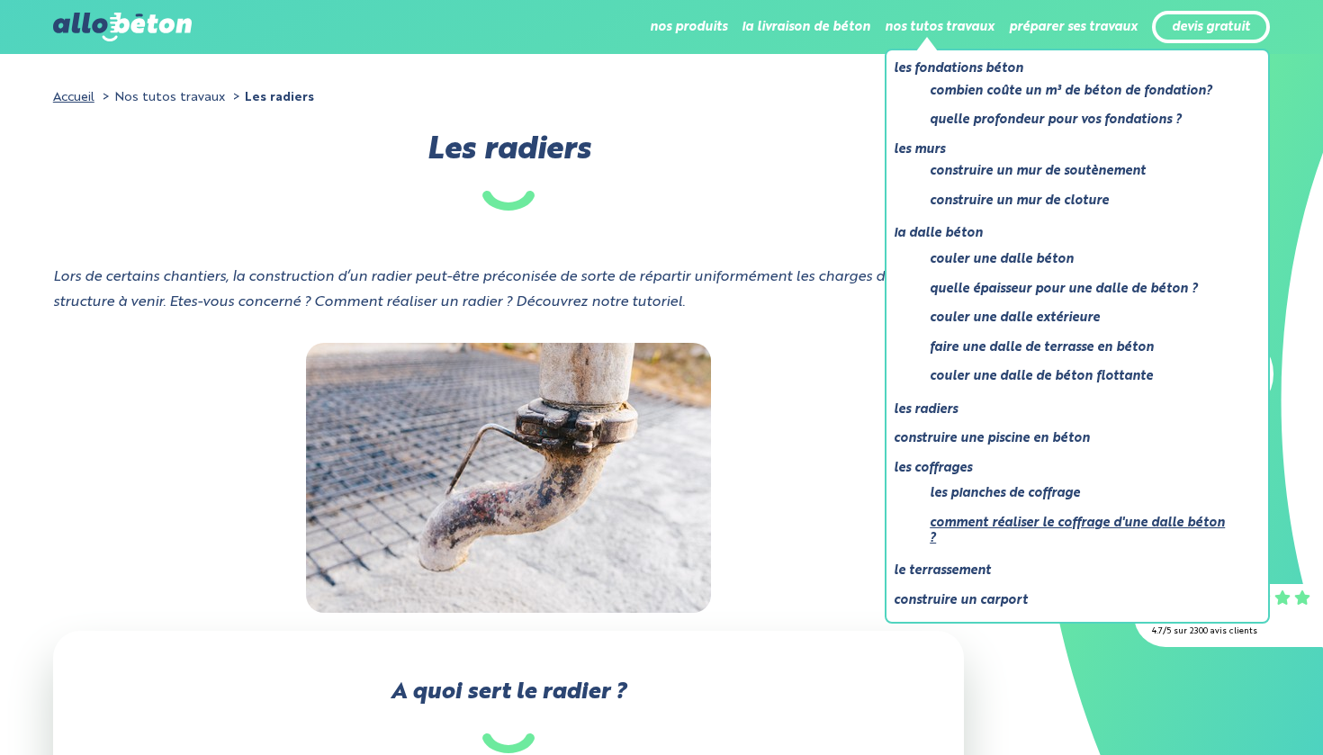
click at [972, 512] on link "Comment réaliser le coffrage d'une dalle béton ?" at bounding box center [1080, 530] width 302 height 37
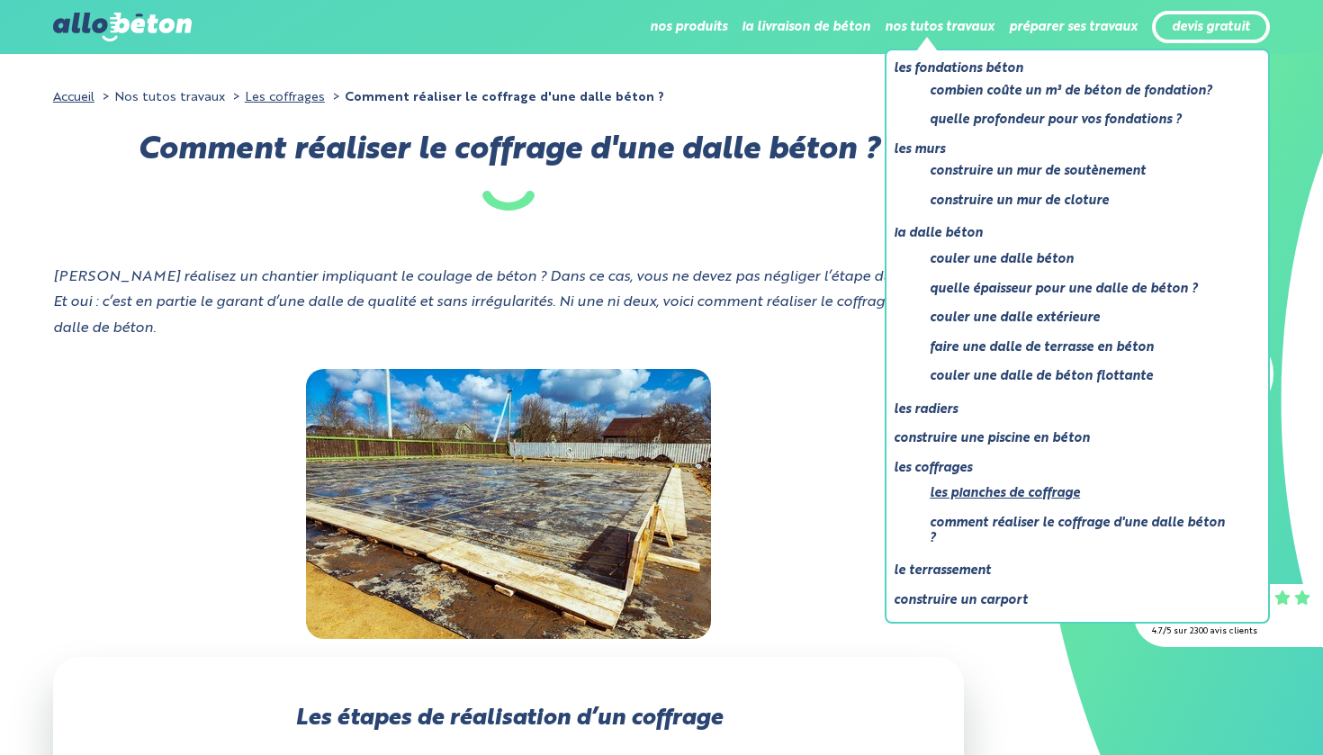
click at [964, 489] on link "Les planches de coffrage" at bounding box center [1080, 493] width 302 height 22
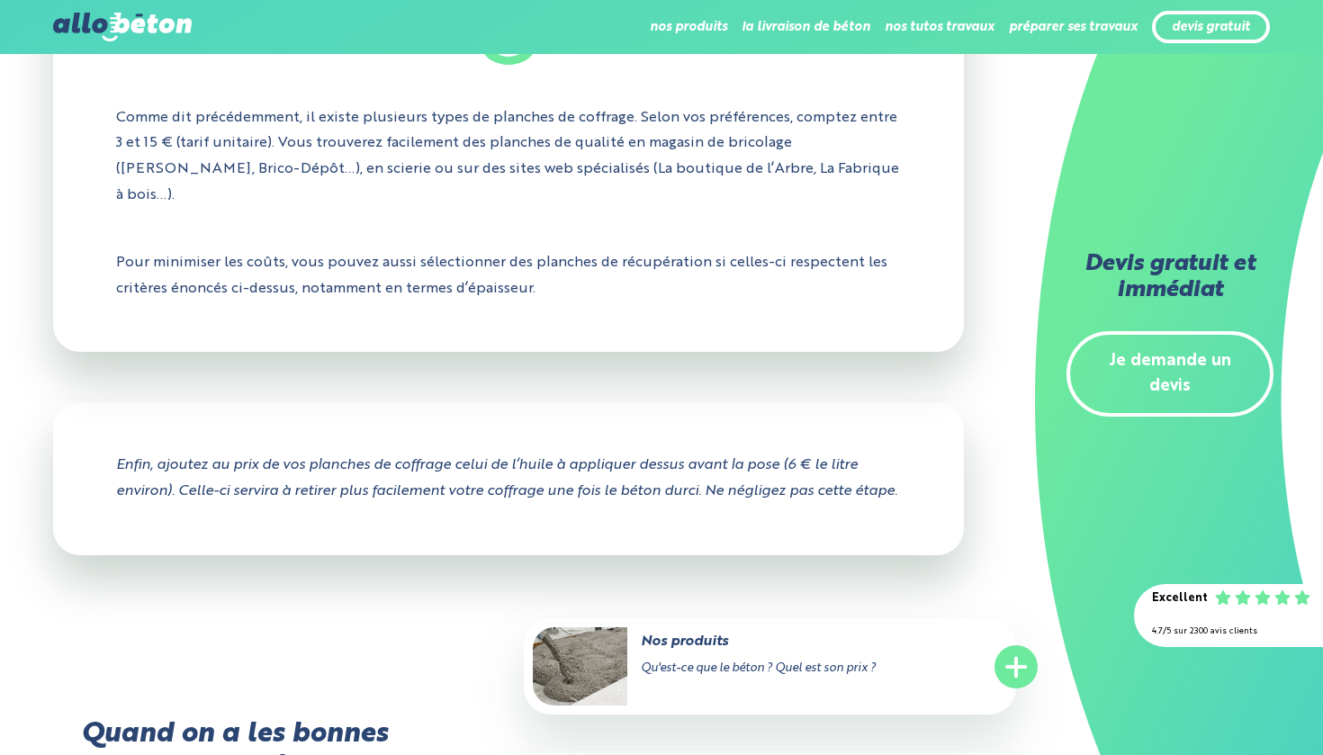
scroll to position [2675, 0]
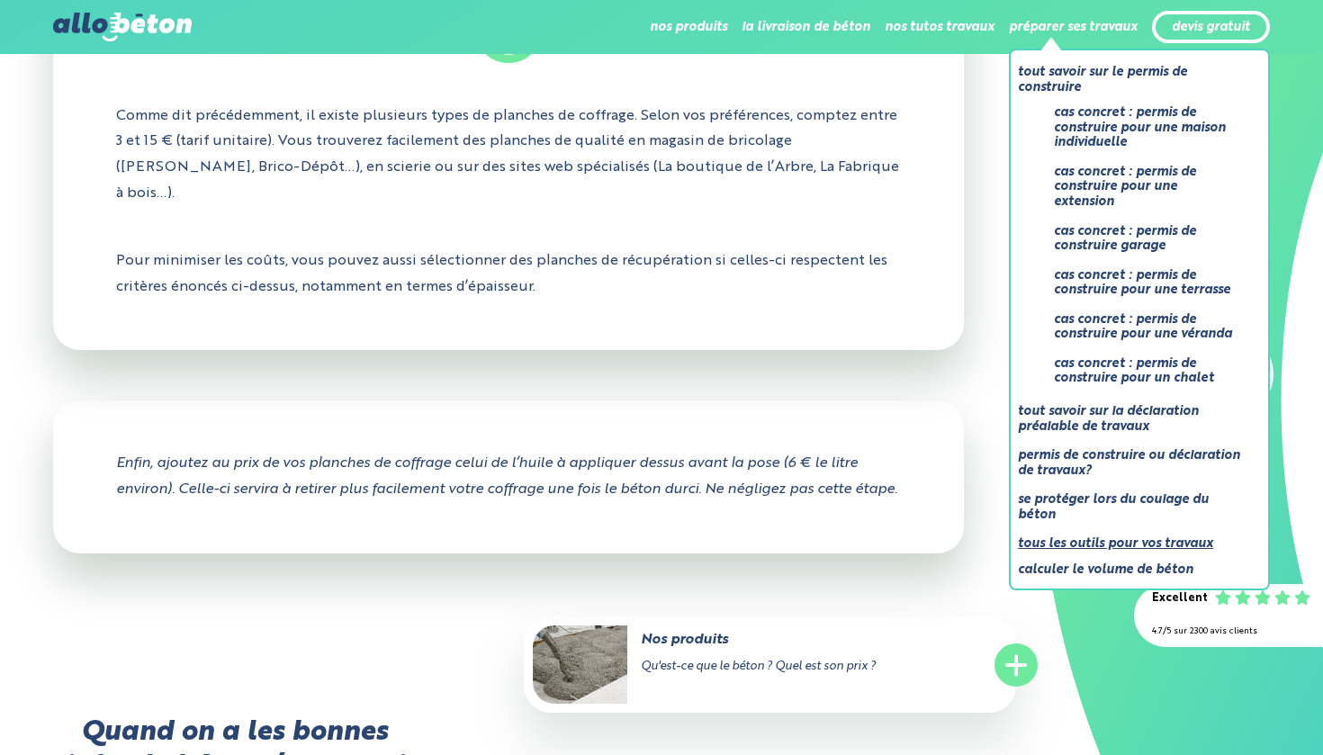
click at [1075, 533] on link "Tous les outils pour vos travaux" at bounding box center [1132, 544] width 229 height 22
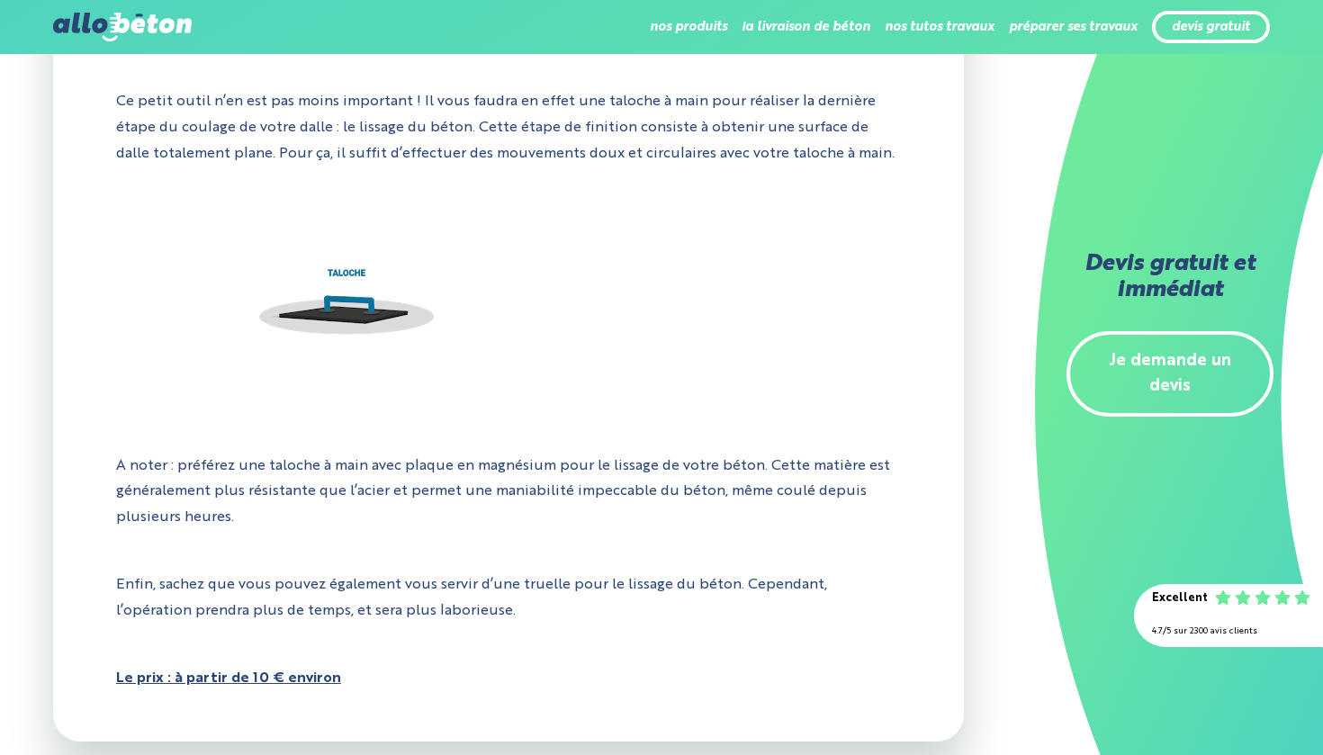
scroll to position [4334, 0]
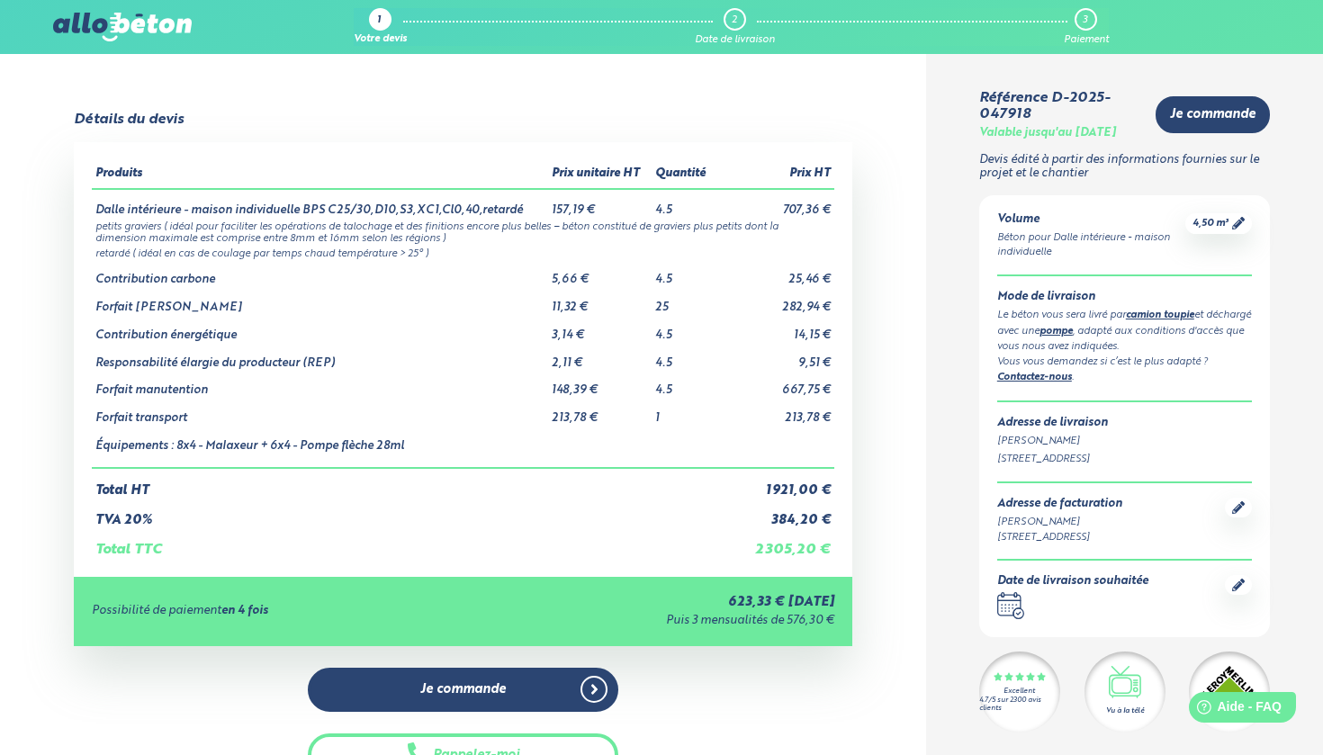
click at [1072, 327] on link "pompe" at bounding box center [1055, 332] width 33 height 10
click at [1153, 310] on link "camion toupie" at bounding box center [1160, 315] width 68 height 10
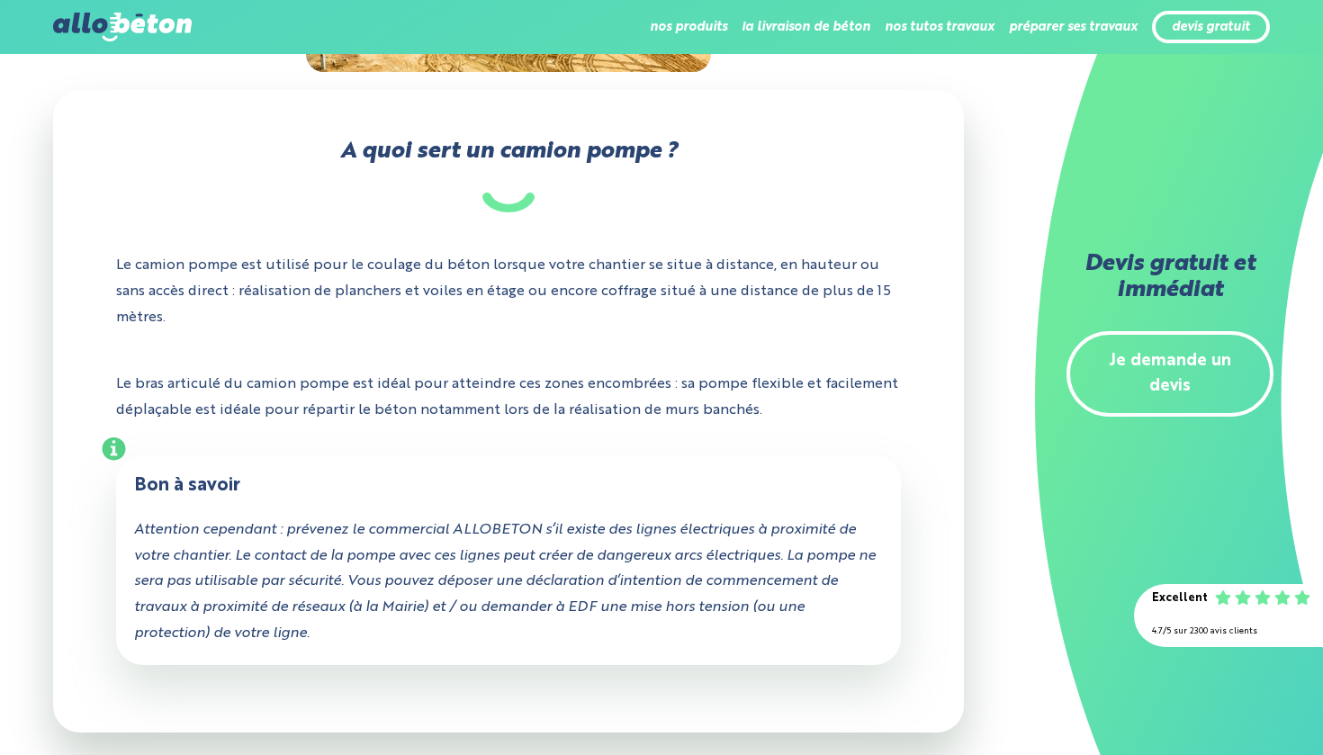
scroll to position [78, 0]
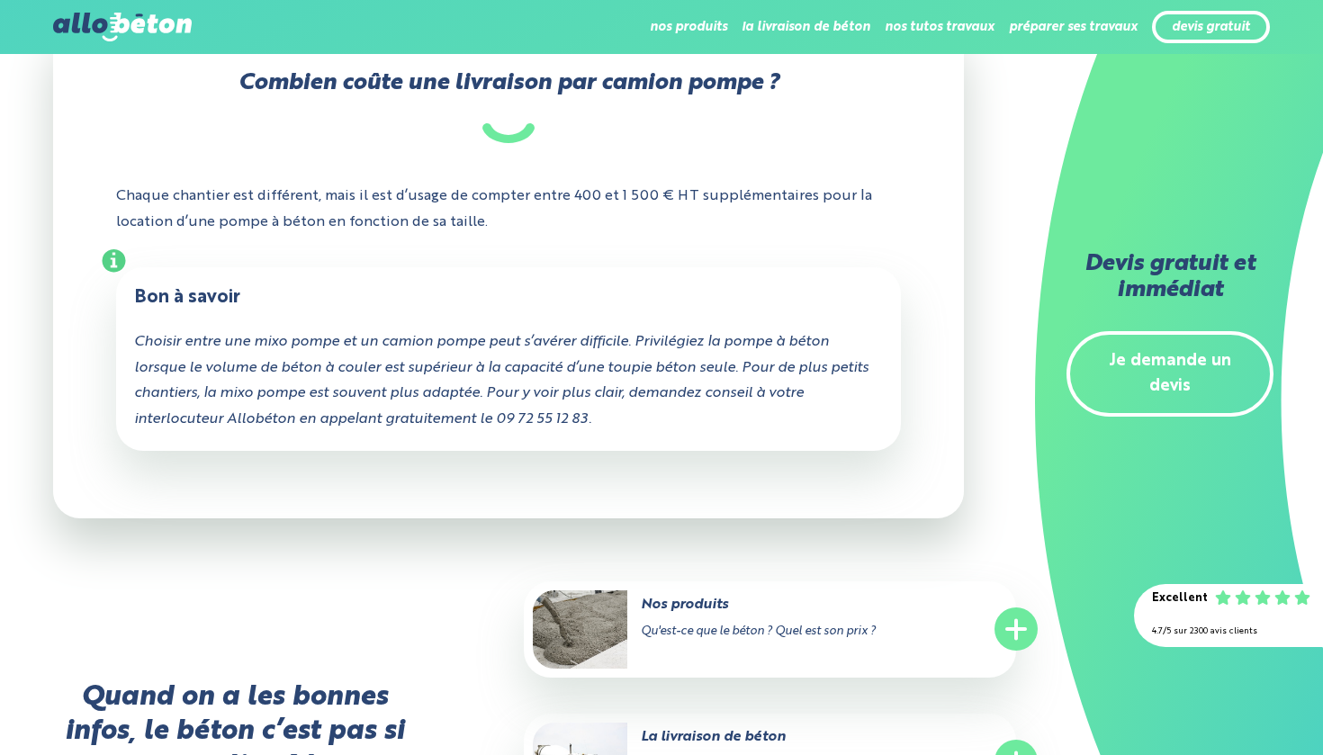
scroll to position [2264, 0]
